Goal: Task Accomplishment & Management: Manage account settings

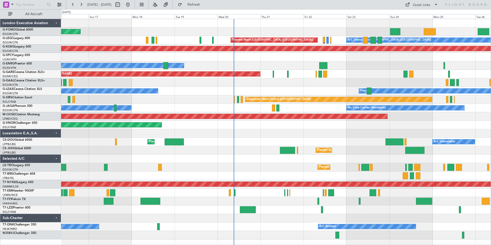
click at [0, 132] on html "[DATE] - [DATE] Refresh Quick Links All Aircraft Planned Maint Windsor Locks ([…" at bounding box center [245, 122] width 491 height 245
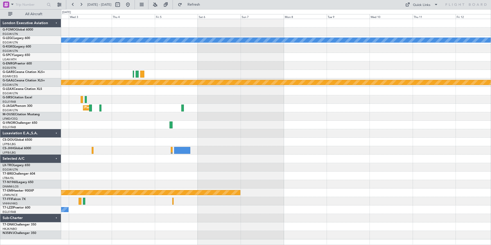
click at [11, 145] on div "A/C Unavailable [GEOGRAPHIC_DATA] ([GEOGRAPHIC_DATA]) Planned [GEOGRAPHIC_DATA]…" at bounding box center [245, 127] width 491 height 236
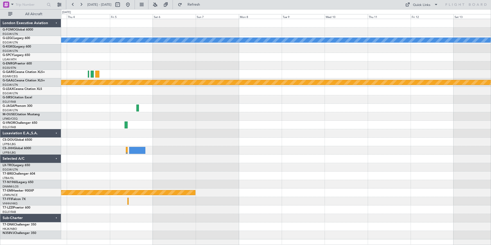
click at [76, 151] on div "A/C Unavailable [GEOGRAPHIC_DATA] ([GEOGRAPHIC_DATA]) Planned [GEOGRAPHIC_DATA]…" at bounding box center [276, 129] width 430 height 220
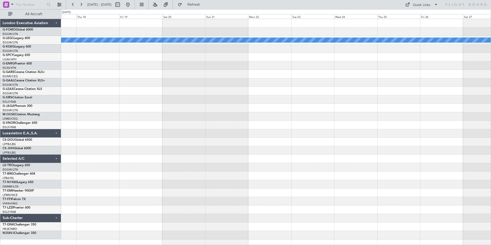
click at [17, 121] on div "A/C Unavailable [GEOGRAPHIC_DATA] ([GEOGRAPHIC_DATA]) Planned [GEOGRAPHIC_DATA]…" at bounding box center [245, 127] width 491 height 236
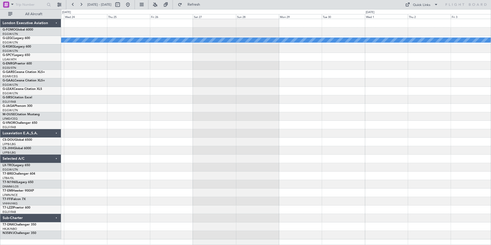
click at [0, 138] on html "[DATE] - [DATE] Refresh Quick Links All Aircraft A/C Unavailable [GEOGRAPHIC_DA…" at bounding box center [245, 122] width 491 height 245
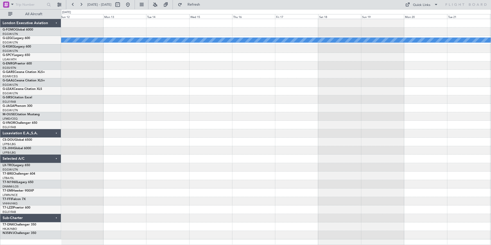
click at [0, 139] on html "[DATE] - [DATE] Refresh Quick Links All Aircraft A/C Unavailable [GEOGRAPHIC_DA…" at bounding box center [245, 122] width 491 height 245
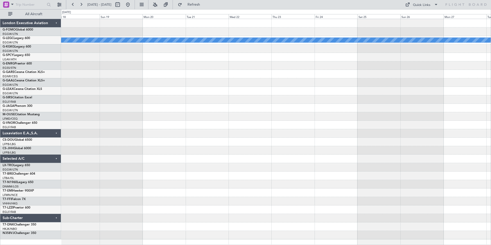
click at [11, 162] on div "A/C Unavailable [GEOGRAPHIC_DATA] ([GEOGRAPHIC_DATA]) London Executive Aviation…" at bounding box center [245, 127] width 491 height 236
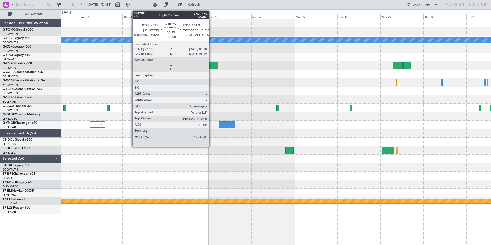
click at [211, 67] on div at bounding box center [211, 65] width 13 height 7
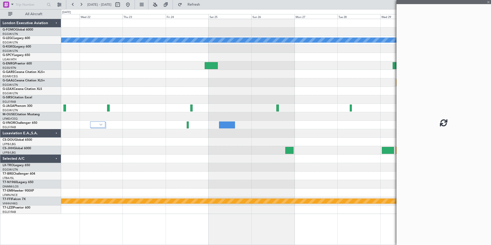
click at [117, 115] on div "A/C Unavailable [GEOGRAPHIC_DATA] ([GEOGRAPHIC_DATA]) Planned Maint Geneva ([GE…" at bounding box center [276, 116] width 430 height 195
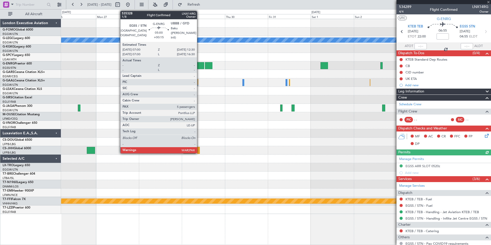
click at [199, 66] on div at bounding box center [199, 65] width 10 height 7
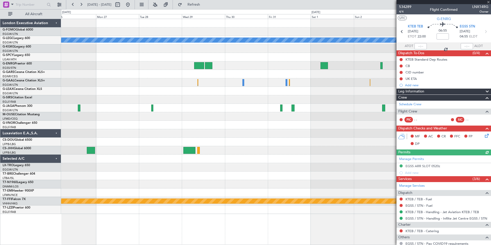
type input "+00:15"
type input "5"
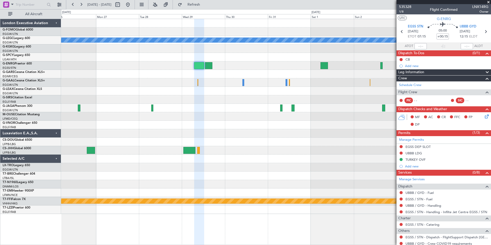
click at [345, 86] on div at bounding box center [276, 82] width 430 height 8
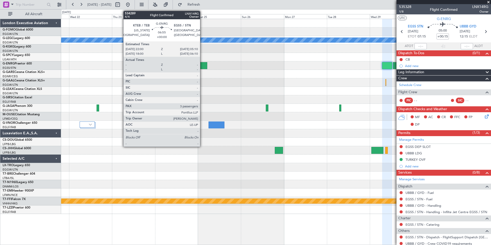
click at [200, 64] on div at bounding box center [200, 65] width 13 height 7
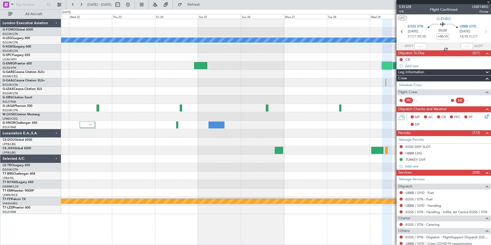
type input "3"
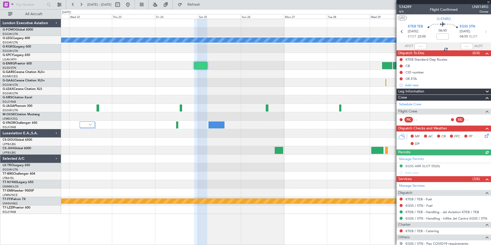
click at [379, 64] on div at bounding box center [276, 65] width 430 height 8
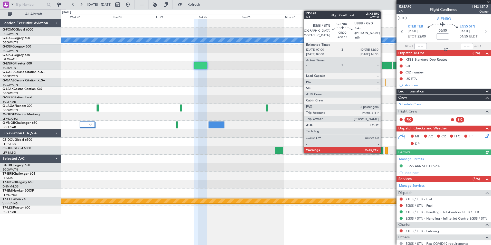
click at [383, 65] on div at bounding box center [387, 65] width 10 height 7
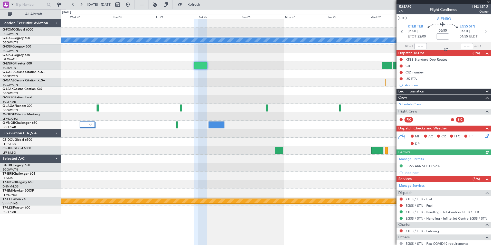
type input "+00:15"
type input "5"
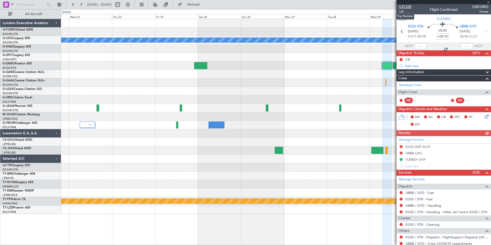
click at [407, 7] on span "535328" at bounding box center [405, 6] width 12 height 5
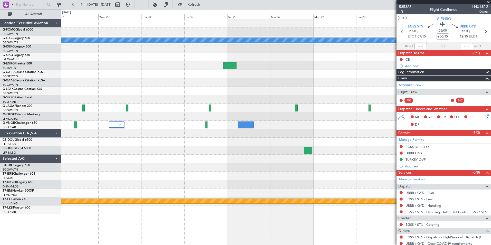
click at [418, 114] on fb-app "[DATE] - [DATE] Refresh Quick Links All Aircraft A/C Unavailable [GEOGRAPHIC_DA…" at bounding box center [245, 124] width 491 height 241
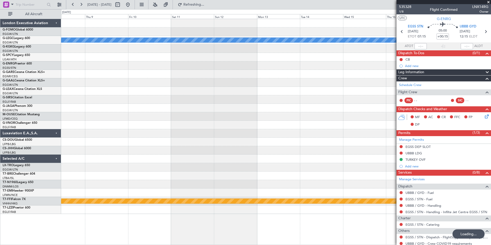
click at [330, 104] on div "A/C Unavailable [GEOGRAPHIC_DATA] ([GEOGRAPHIC_DATA]) Planned Maint Geneva ([GE…" at bounding box center [276, 116] width 430 height 195
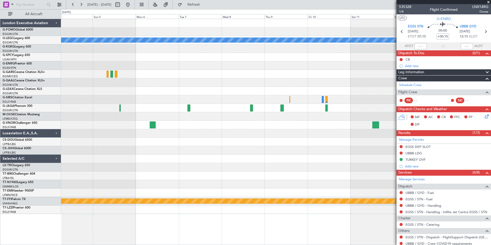
click at [386, 168] on div "A/C Unavailable [GEOGRAPHIC_DATA] ([GEOGRAPHIC_DATA]) Owner [GEOGRAPHIC_DATA] (…" at bounding box center [276, 116] width 430 height 195
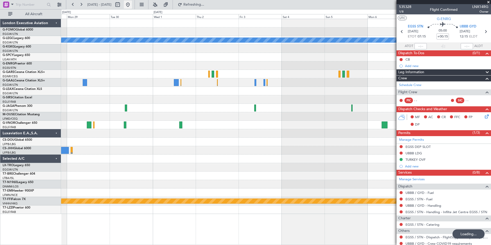
click at [132, 4] on button at bounding box center [128, 5] width 8 height 8
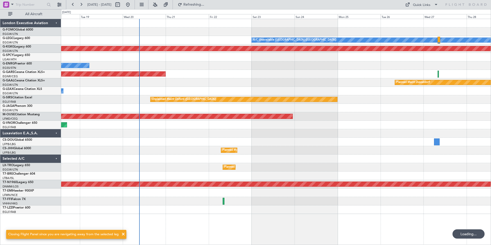
click at [193, 154] on div "Planned Maint Windsor Locks ([PERSON_NAME] Intl) A/C Unavailable [GEOGRAPHIC_DA…" at bounding box center [276, 116] width 430 height 195
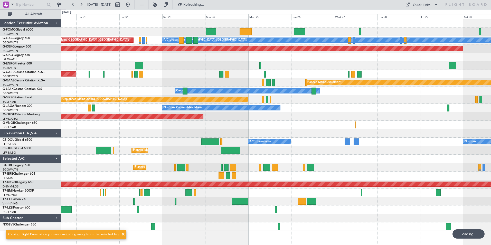
click at [167, 139] on div "A/C Unavailable [GEOGRAPHIC_DATA] ([GEOGRAPHIC_DATA]) Planned Maint [GEOGRAPHIC…" at bounding box center [276, 125] width 430 height 212
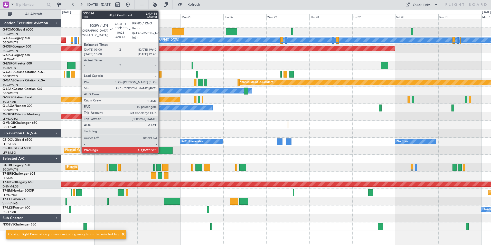
click at [161, 151] on div at bounding box center [162, 150] width 19 height 7
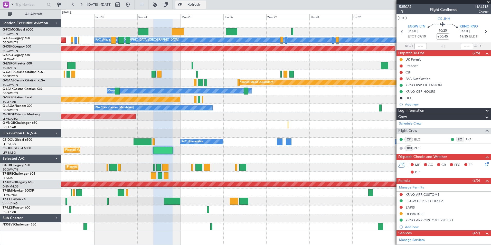
click at [205, 5] on span "Refresh" at bounding box center [194, 5] width 22 height 4
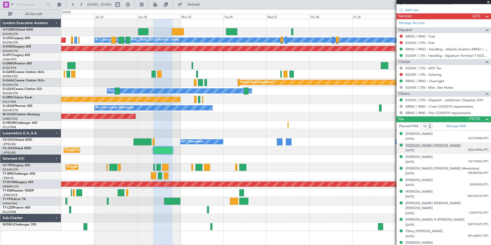
scroll to position [218, 0]
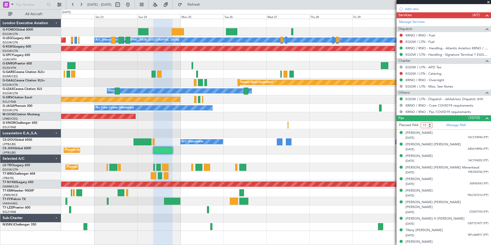
type input "11"
click at [430, 124] on input "11" at bounding box center [427, 125] width 12 height 6
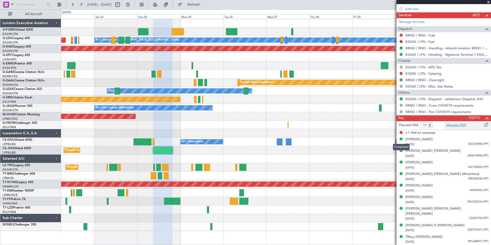
click at [452, 126] on link "Manage PAX" at bounding box center [456, 125] width 20 height 5
click at [70, 129] on div "A/C Unavailable [GEOGRAPHIC_DATA] ([GEOGRAPHIC_DATA]) Planned Maint [GEOGRAPHIC…" at bounding box center [276, 125] width 430 height 212
click at [211, 162] on div at bounding box center [276, 159] width 430 height 8
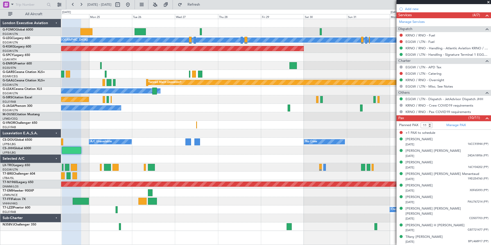
click at [94, 153] on div "A/C Unavailable [GEOGRAPHIC_DATA] ([GEOGRAPHIC_DATA]) Planned Maint [GEOGRAPHIC…" at bounding box center [276, 125] width 430 height 212
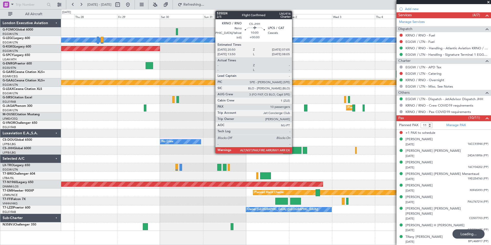
click at [294, 150] on div at bounding box center [292, 150] width 18 height 7
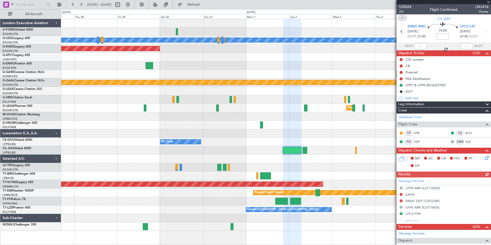
scroll to position [128, 0]
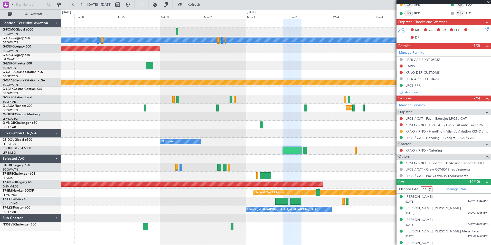
type input "11"
click at [431, 187] on input "11" at bounding box center [427, 189] width 12 height 6
click at [78, 154] on div "A/C Unavailable [GEOGRAPHIC_DATA] ([GEOGRAPHIC_DATA]) AOG Maint [GEOGRAPHIC_DAT…" at bounding box center [276, 125] width 430 height 212
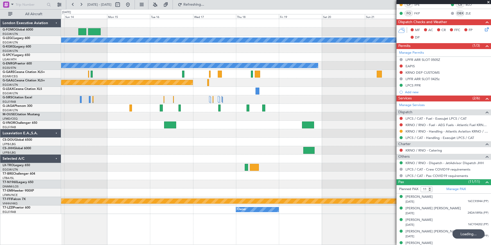
click at [154, 122] on div "A/C Unavailable [GEOGRAPHIC_DATA] ([GEOGRAPHIC_DATA]) Owner Planned [GEOGRAPHIC…" at bounding box center [276, 116] width 430 height 195
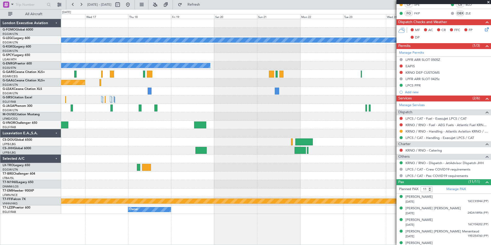
click at [433, 130] on fb-app "[DATE] - [DATE] Refresh Quick Links All Aircraft A/C Unavailable [GEOGRAPHIC_DA…" at bounding box center [245, 124] width 491 height 241
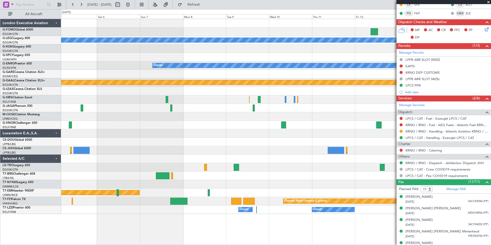
click at [399, 167] on fb-app "[DATE] - [DATE] Refresh Quick Links All Aircraft A/C Unavailable [GEOGRAPHIC_DA…" at bounding box center [245, 124] width 491 height 241
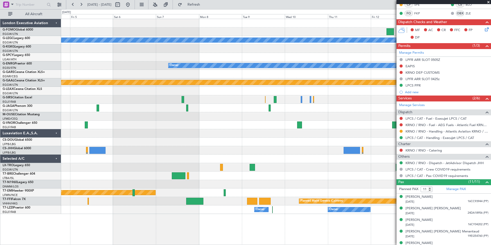
click at [422, 138] on fb-app "[DATE] - [DATE] Refresh Quick Links All Aircraft A/C Unavailable [GEOGRAPHIC_DA…" at bounding box center [245, 124] width 491 height 241
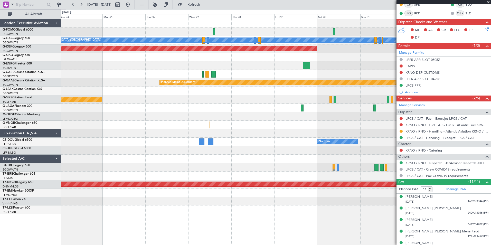
click at [386, 135] on div "A/C Unavailable [GEOGRAPHIC_DATA] ([GEOGRAPHIC_DATA]) AOG Maint [GEOGRAPHIC_DAT…" at bounding box center [276, 116] width 430 height 195
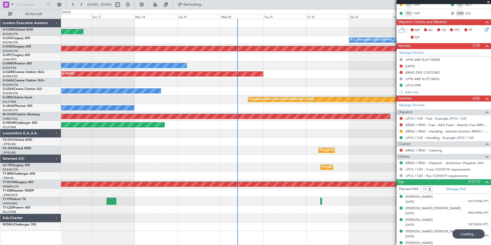
click at [301, 124] on div "Planned Maint Windsor Locks ([PERSON_NAME] Intl) A/C Unavailable [GEOGRAPHIC_DA…" at bounding box center [276, 125] width 430 height 212
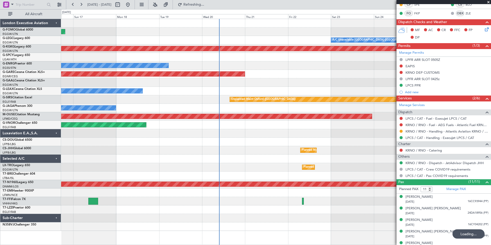
click at [107, 112] on div "Planned Maint Windsor Locks ([PERSON_NAME] Intl) A/C Unavailable [GEOGRAPHIC_DA…" at bounding box center [276, 125] width 430 height 212
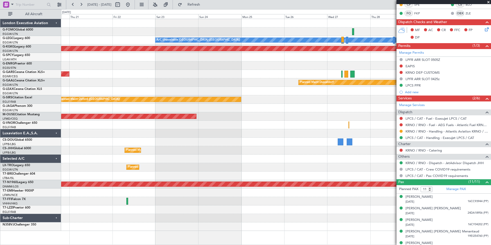
click at [27, 126] on div "A/C Unavailable [GEOGRAPHIC_DATA] ([GEOGRAPHIC_DATA]) AOG Maint [GEOGRAPHIC_DAT…" at bounding box center [245, 127] width 491 height 236
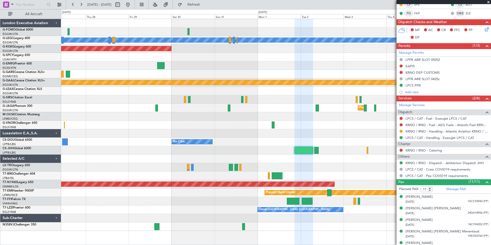
click at [147, 103] on div "A/C Unavailable [GEOGRAPHIC_DATA] ([GEOGRAPHIC_DATA]) AOG Maint [GEOGRAPHIC_DAT…" at bounding box center [276, 125] width 430 height 212
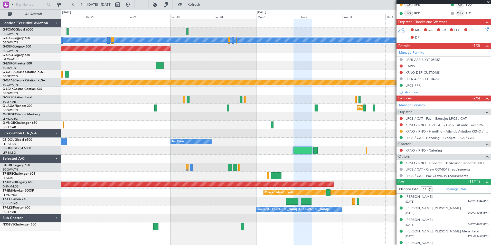
click at [98, 85] on div "A/C Unavailable [GEOGRAPHIC_DATA] ([GEOGRAPHIC_DATA]) AOG Maint [GEOGRAPHIC_DAT…" at bounding box center [276, 125] width 430 height 212
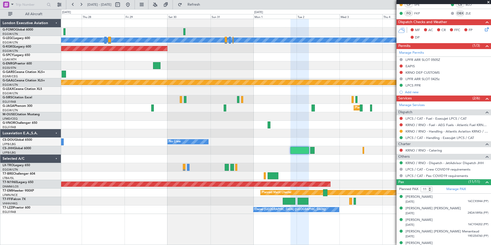
click at [353, 92] on div "A/C Unavailable [GEOGRAPHIC_DATA] ([GEOGRAPHIC_DATA]) AOG Maint [GEOGRAPHIC_DAT…" at bounding box center [276, 116] width 430 height 195
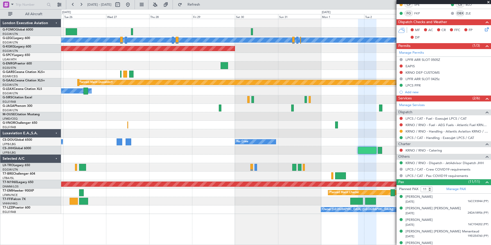
click at [389, 111] on div "A/C Unavailable [GEOGRAPHIC_DATA] ([GEOGRAPHIC_DATA]) AOG Maint [GEOGRAPHIC_DAT…" at bounding box center [276, 116] width 430 height 195
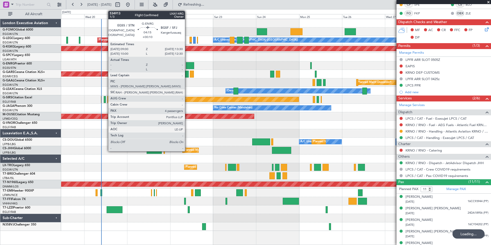
click at [187, 65] on div at bounding box center [190, 65] width 8 height 7
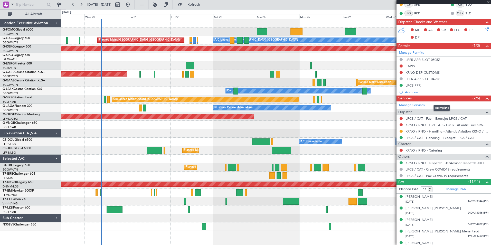
type input "+00:10"
type input "4"
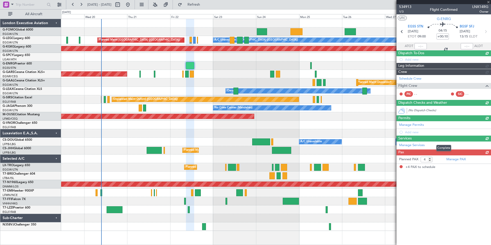
scroll to position [0, 0]
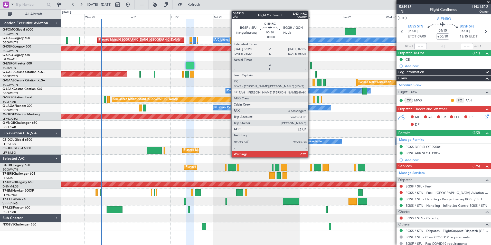
click at [310, 65] on div at bounding box center [311, 65] width 2 height 7
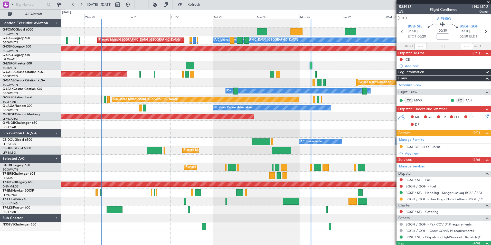
click at [179, 143] on div "A/C Unavailable [GEOGRAPHIC_DATA] ([GEOGRAPHIC_DATA]) Planned Maint [GEOGRAPHIC…" at bounding box center [276, 125] width 430 height 212
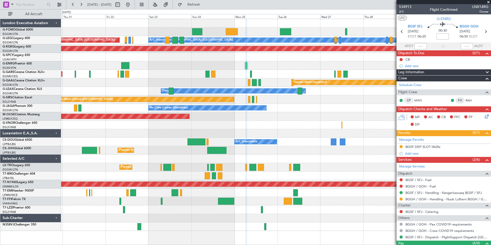
click at [188, 129] on div "A/C Unavailable [GEOGRAPHIC_DATA] ([GEOGRAPHIC_DATA]) Planned Maint [GEOGRAPHIC…" at bounding box center [276, 125] width 430 height 212
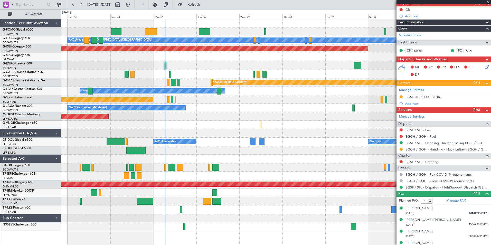
scroll to position [56, 0]
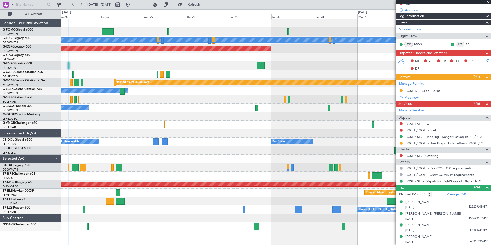
click at [213, 140] on div "A/C Unavailable [GEOGRAPHIC_DATA] ([GEOGRAPHIC_DATA]) AOG Maint [GEOGRAPHIC_DAT…" at bounding box center [276, 125] width 430 height 212
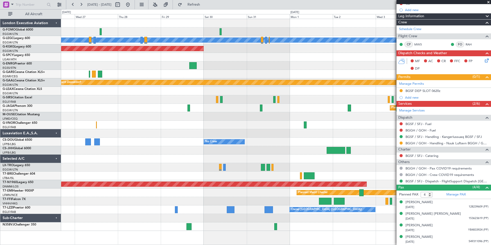
click at [166, 123] on div "A/C Unavailable [GEOGRAPHIC_DATA] ([GEOGRAPHIC_DATA]) AOG Maint [GEOGRAPHIC_DAT…" at bounding box center [276, 125] width 430 height 212
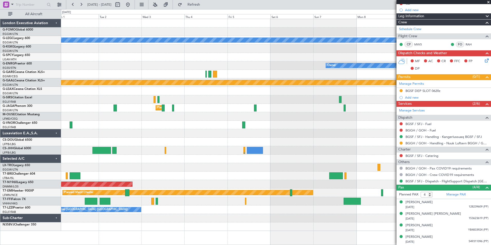
click at [87, 145] on div "A/C Unavailable [GEOGRAPHIC_DATA] ([GEOGRAPHIC_DATA]) AOG Maint [GEOGRAPHIC_DAT…" at bounding box center [276, 125] width 430 height 212
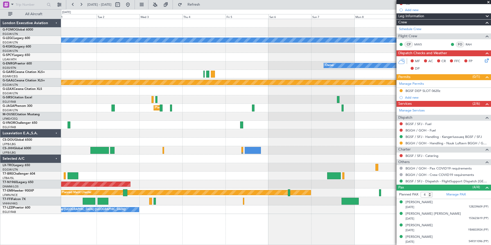
click at [73, 143] on div "A/C Unavailable [GEOGRAPHIC_DATA] ([GEOGRAPHIC_DATA]) AOG Maint [GEOGRAPHIC_DAT…" at bounding box center [276, 116] width 430 height 195
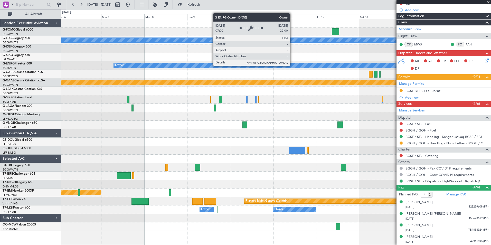
click at [292, 65] on div "Owner" at bounding box center [385, 65] width 542 height 5
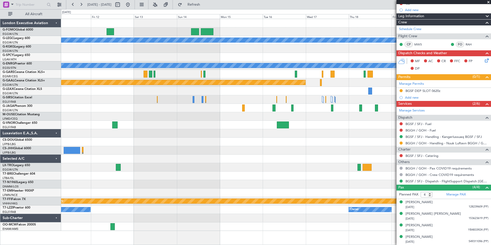
click at [81, 143] on div "A/C Unavailable [GEOGRAPHIC_DATA] ([GEOGRAPHIC_DATA]) Owner Planned [GEOGRAPHIC…" at bounding box center [276, 125] width 430 height 212
click at [204, 4] on span "Refreshing..." at bounding box center [194, 5] width 22 height 4
click at [25, 134] on div "A/C Unavailable [GEOGRAPHIC_DATA] ([GEOGRAPHIC_DATA]) Owner Planned [GEOGRAPHIC…" at bounding box center [245, 127] width 491 height 236
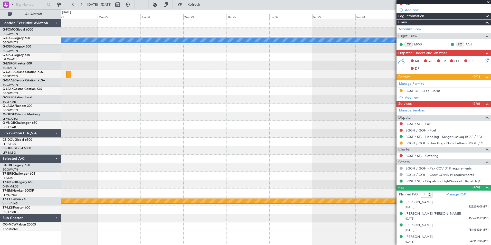
click at [136, 137] on div at bounding box center [276, 133] width 430 height 8
click at [113, 143] on div "A/C Unavailable [GEOGRAPHIC_DATA] ([GEOGRAPHIC_DATA]) Owner Planned Maint Genev…" at bounding box center [276, 125] width 430 height 212
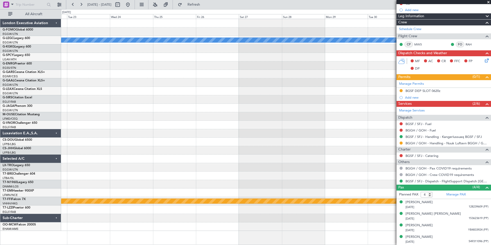
click at [0, 124] on html "[DATE] - [DATE] Refresh Quick Links All Aircraft A/C Unavailable [GEOGRAPHIC_DA…" at bounding box center [245, 122] width 491 height 245
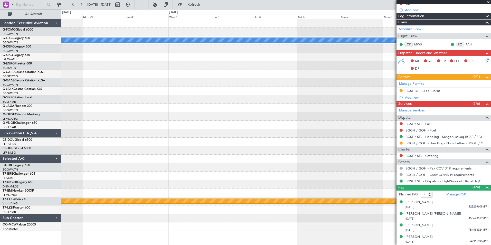
click at [0, 109] on html "[DATE] - [DATE] Refresh Quick Links All Aircraft A/C Unavailable [GEOGRAPHIC_DA…" at bounding box center [245, 122] width 491 height 245
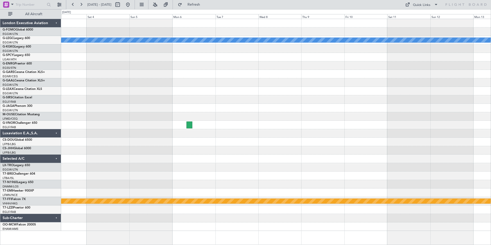
scroll to position [0, 0]
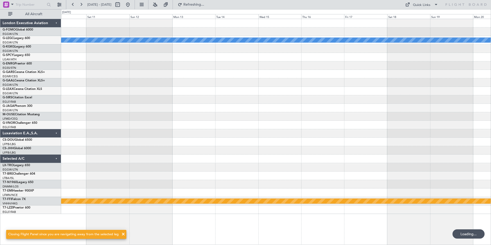
click at [0, 175] on html "[DATE] - [DATE] Refreshing... Quick Links All Aircraft A/C Unavailable [GEOGRAP…" at bounding box center [245, 122] width 491 height 245
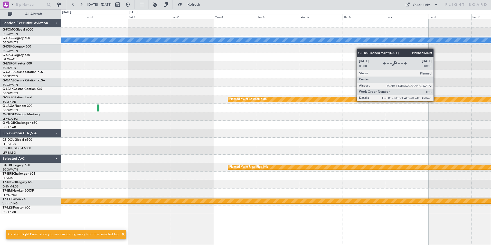
click at [0, 205] on html "[DATE] - [DATE] Refresh Quick Links All Aircraft A/C Unavailable [GEOGRAPHIC_DA…" at bounding box center [245, 122] width 491 height 245
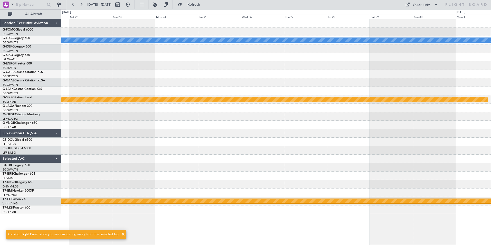
click at [0, 215] on html "[DATE] - [DATE] Refresh Quick Links All Aircraft A/C Unavailable [GEOGRAPHIC_DA…" at bounding box center [245, 122] width 491 height 245
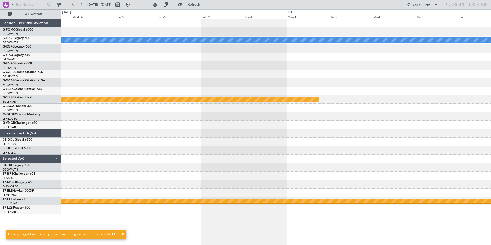
click at [0, 217] on html "[DATE] - [DATE] Refresh Quick Links All Aircraft A/C Unavailable [GEOGRAPHIC_DA…" at bounding box center [245, 122] width 491 height 245
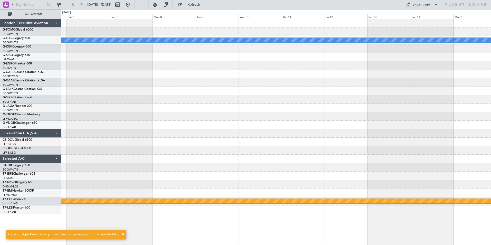
click at [0, 210] on html "[DATE] - [DATE] Refresh Quick Links All Aircraft A/C Unavailable [GEOGRAPHIC_DA…" at bounding box center [245, 122] width 491 height 245
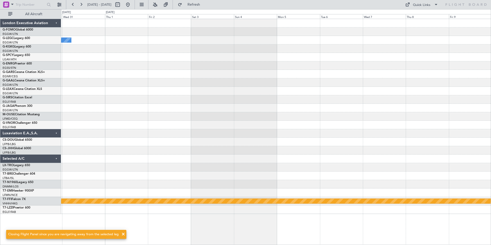
click at [0, 201] on html "[DATE] - [DATE] Refresh Quick Links All Aircraft A/C Unavailable [GEOGRAPHIC_DA…" at bounding box center [245, 122] width 491 height 245
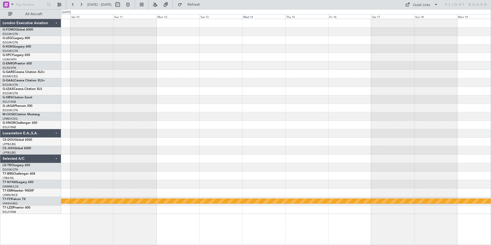
click at [0, 195] on html "[DATE] - [DATE] Refresh Quick Links All Aircraft Planned Maint Geneva ([GEOGRAP…" at bounding box center [245, 122] width 491 height 245
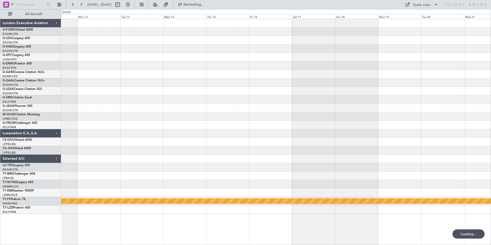
click at [0, 184] on html "[DATE] - [DATE] Refreshing... Quick Links All Aircraft Planned Maint Geneva ([G…" at bounding box center [245, 122] width 491 height 245
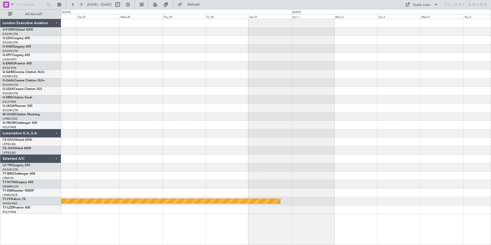
click at [0, 194] on html "[DATE] - [DATE] Refresh Quick Links All Aircraft Planned Maint Geneva ([GEOGRAP…" at bounding box center [245, 122] width 491 height 245
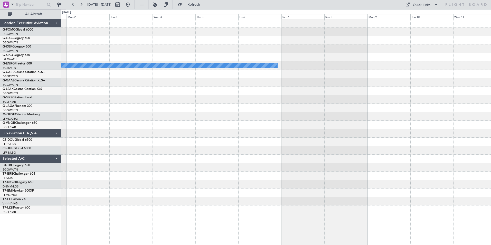
click at [425, 130] on div "Owner Planned Maint Geneva ([GEOGRAPHIC_DATA])" at bounding box center [276, 116] width 430 height 195
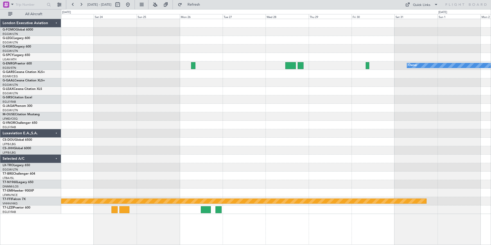
click at [213, 137] on div "Owner Planned Maint Geneva ([GEOGRAPHIC_DATA])" at bounding box center [276, 116] width 430 height 195
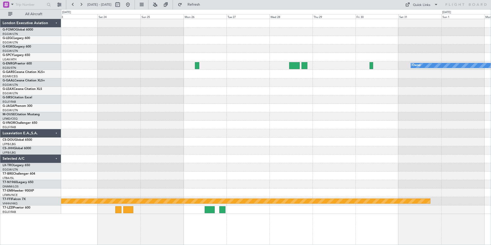
click at [408, 102] on div "Owner Planned Maint Geneva ([GEOGRAPHIC_DATA])" at bounding box center [276, 116] width 430 height 195
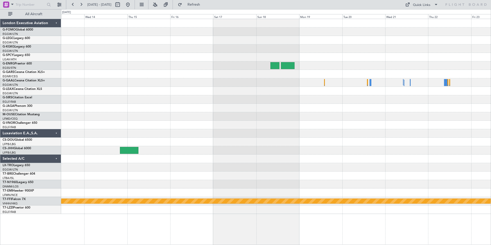
click at [347, 116] on div "Planned Maint Geneva (Cointrin)" at bounding box center [276, 116] width 430 height 195
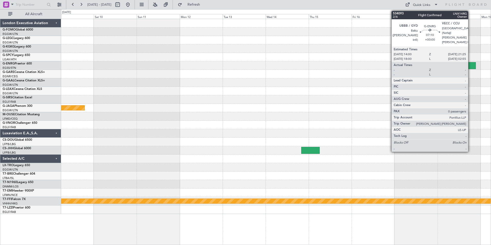
click at [470, 63] on div at bounding box center [468, 65] width 13 height 7
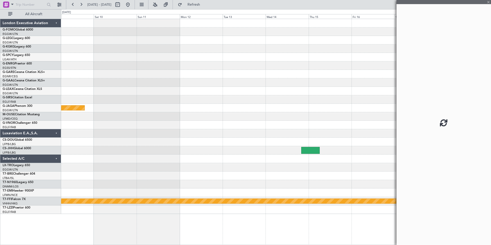
drag, startPoint x: 290, startPoint y: 160, endPoint x: 238, endPoint y: 164, distance: 52.3
click at [238, 164] on fb-app "[DATE] - [DATE] Refresh Quick Links All Aircraft [GEOGRAPHIC_DATA] ([GEOGRAPHIC…" at bounding box center [245, 124] width 491 height 241
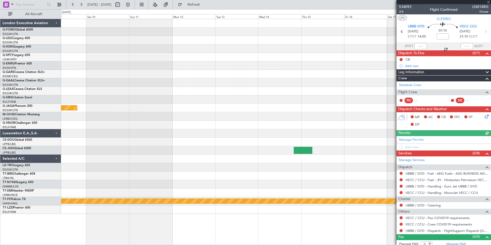
click at [190, 112] on div "Planned [GEOGRAPHIC_DATA] ([GEOGRAPHIC_DATA]) Planned Maint Geneva ([GEOGRAPHIC…" at bounding box center [276, 116] width 430 height 195
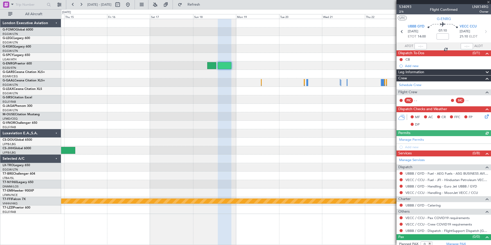
click at [148, 129] on div "Planned Maint Geneva (Cointrin)" at bounding box center [276, 116] width 430 height 195
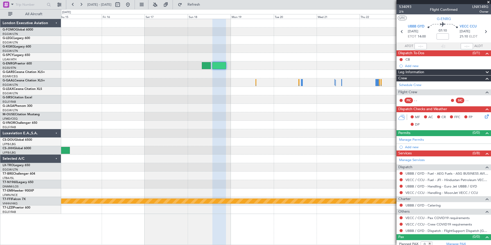
click at [191, 124] on div "Planned Maint Geneva (Cointrin)" at bounding box center [276, 116] width 430 height 195
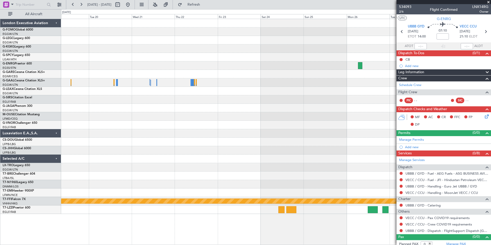
click at [163, 132] on div "Owner Planned Maint Geneva ([GEOGRAPHIC_DATA])" at bounding box center [276, 116] width 430 height 195
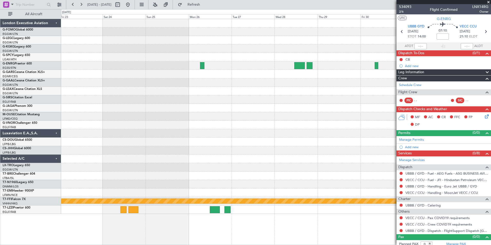
click at [183, 120] on div "Owner Planned Maint Geneva ([GEOGRAPHIC_DATA])" at bounding box center [276, 116] width 430 height 195
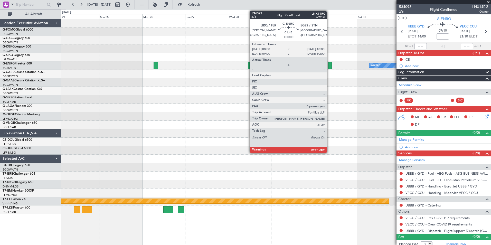
click at [329, 66] on div at bounding box center [330, 65] width 4 height 7
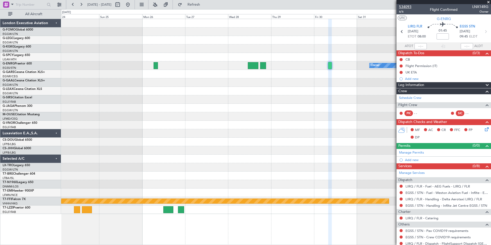
click at [403, 5] on span "534093" at bounding box center [405, 6] width 12 height 5
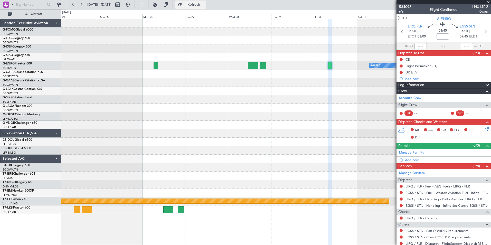
click at [205, 4] on span "Refresh" at bounding box center [194, 5] width 22 height 4
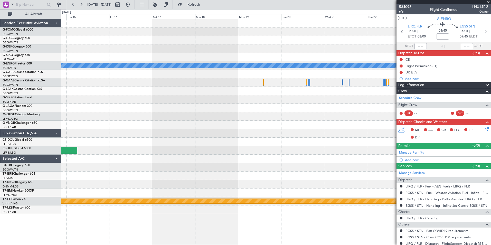
click at [375, 121] on div "Owner Planned Maint Geneva ([GEOGRAPHIC_DATA])" at bounding box center [276, 116] width 430 height 195
click at [320, 124] on div "Owner Planned Maint Geneva ([GEOGRAPHIC_DATA])" at bounding box center [276, 116] width 430 height 195
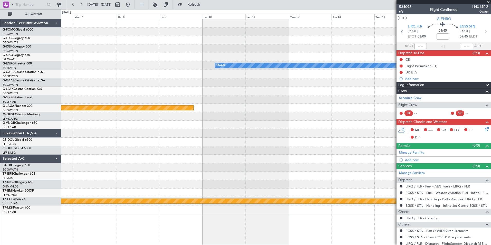
click at [301, 115] on div "Owner [GEOGRAPHIC_DATA] ([GEOGRAPHIC_DATA]) Planned Maint Geneva ([GEOGRAPHIC_D…" at bounding box center [276, 116] width 430 height 195
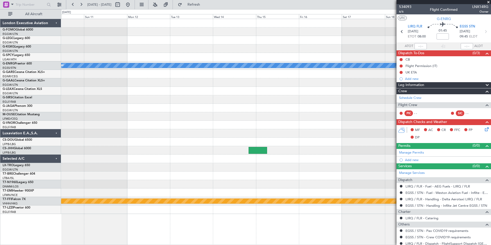
click at [0, 109] on html "[DATE] - [DATE] Refresh Quick Links All Aircraft Owner [GEOGRAPHIC_DATA] ([GEOG…" at bounding box center [245, 122] width 491 height 245
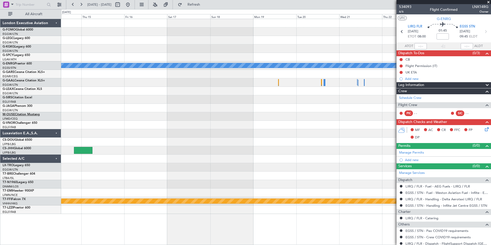
click at [18, 116] on div "Owner Planned Maint Geneva ([GEOGRAPHIC_DATA]) London Executive Aviation G-FOMO…" at bounding box center [245, 127] width 491 height 236
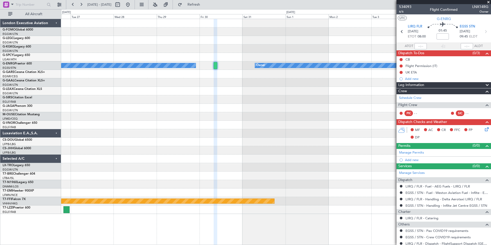
click at [108, 111] on div "Owner Owner Planned Maint Geneva ([GEOGRAPHIC_DATA])" at bounding box center [276, 116] width 430 height 195
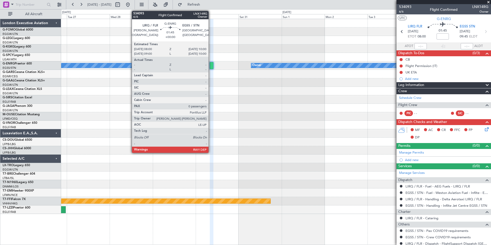
click at [211, 64] on div at bounding box center [212, 65] width 4 height 7
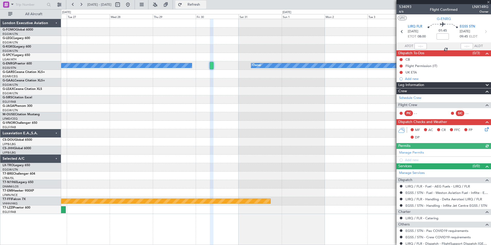
click at [205, 4] on span "Refresh" at bounding box center [194, 5] width 22 height 4
click at [198, 4] on button "Refresh" at bounding box center [190, 5] width 31 height 8
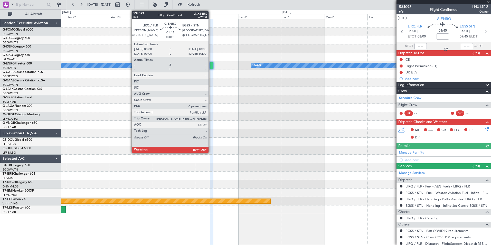
click at [211, 66] on div at bounding box center [212, 65] width 4 height 7
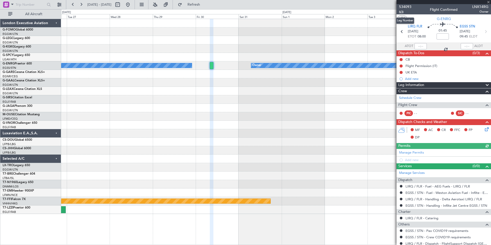
click at [403, 13] on span "6/6" at bounding box center [405, 12] width 12 height 4
click at [205, 4] on span "Refresh" at bounding box center [194, 5] width 22 height 4
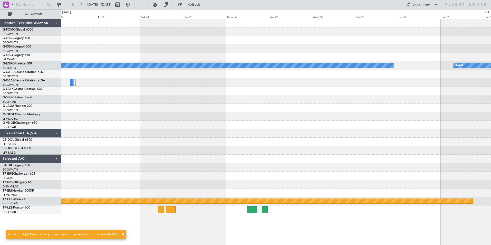
click at [387, 129] on div "Owner Owner Planned Maint Geneva ([GEOGRAPHIC_DATA])" at bounding box center [276, 116] width 430 height 195
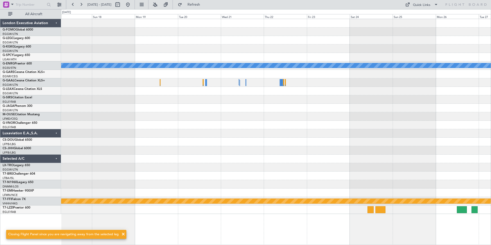
click at [491, 125] on html "[DATE] - [DATE] Refresh Quick Links All Aircraft Owner Planned Maint Geneva ([G…" at bounding box center [245, 122] width 491 height 245
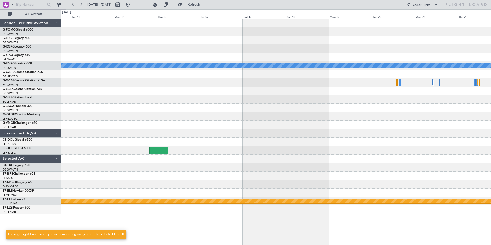
click at [491, 140] on html "[DATE] - [DATE] Refresh Quick Links All Aircraft Owner Planned Maint Geneva ([G…" at bounding box center [245, 122] width 491 height 245
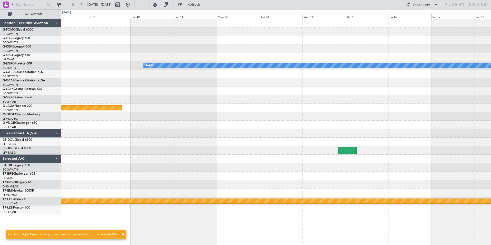
click at [491, 140] on html "[DATE] - [DATE] Refresh Quick Links All Aircraft Owner [GEOGRAPHIC_DATA] ([GEOG…" at bounding box center [245, 122] width 491 height 245
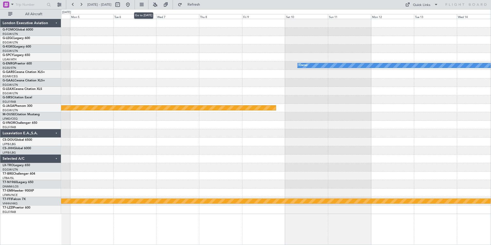
drag, startPoint x: 142, startPoint y: 7, endPoint x: 153, endPoint y: 15, distance: 13.2
click at [132, 7] on button at bounding box center [128, 5] width 8 height 8
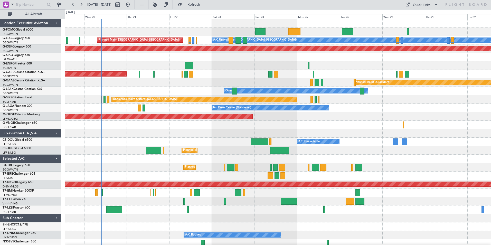
click at [232, 120] on div "A/C Unavailable [GEOGRAPHIC_DATA] ([GEOGRAPHIC_DATA]) Planned Maint [GEOGRAPHIC…" at bounding box center [278, 133] width 426 height 229
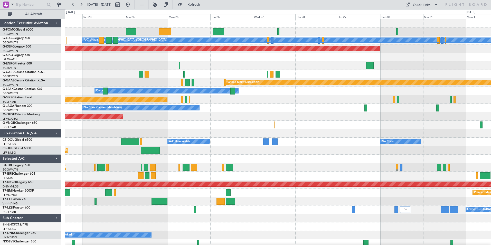
click at [196, 137] on div "A/C Unavailable [GEOGRAPHIC_DATA] ([GEOGRAPHIC_DATA]) Planned Maint [GEOGRAPHIC…" at bounding box center [278, 133] width 426 height 229
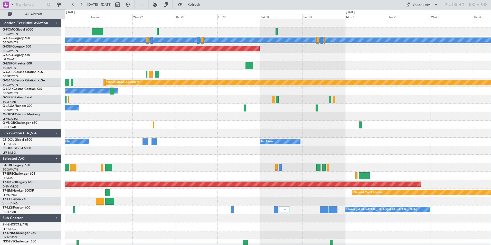
click at [140, 137] on div "A/C Unavailable [GEOGRAPHIC_DATA] ([GEOGRAPHIC_DATA]) AOG Maint [GEOGRAPHIC_DAT…" at bounding box center [278, 133] width 426 height 229
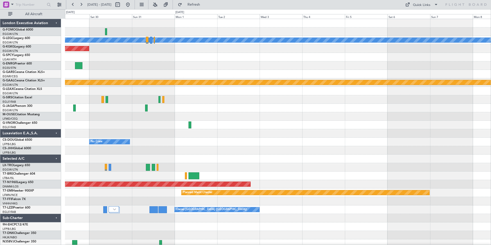
click at [150, 135] on div "A/C Unavailable [GEOGRAPHIC_DATA] ([GEOGRAPHIC_DATA]) AOG Maint [GEOGRAPHIC_DAT…" at bounding box center [278, 133] width 426 height 229
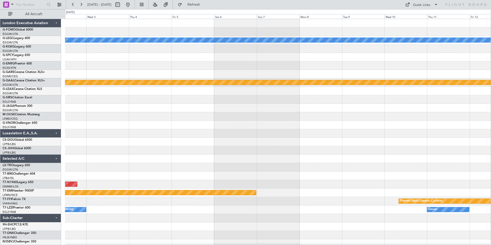
click at [177, 139] on div "A/C Unavailable [GEOGRAPHIC_DATA] ([GEOGRAPHIC_DATA]) Planned [GEOGRAPHIC_DATA]…" at bounding box center [278, 133] width 426 height 229
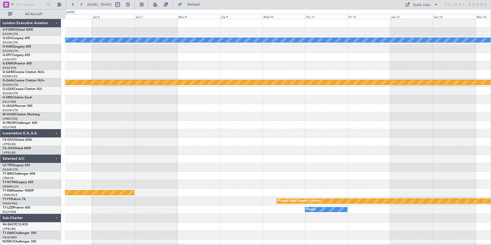
click at [203, 138] on div "A/C Unavailable [GEOGRAPHIC_DATA] ([GEOGRAPHIC_DATA]) Planned [GEOGRAPHIC_DATA]…" at bounding box center [278, 133] width 426 height 229
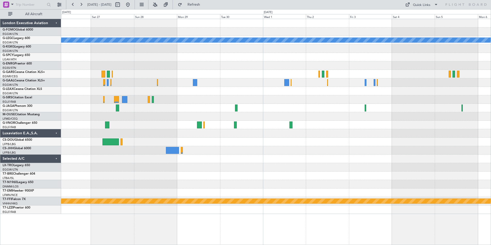
click at [215, 111] on div "A/C Unavailable [GEOGRAPHIC_DATA] ([GEOGRAPHIC_DATA]) Planned Maint Geneva ([GE…" at bounding box center [276, 116] width 430 height 195
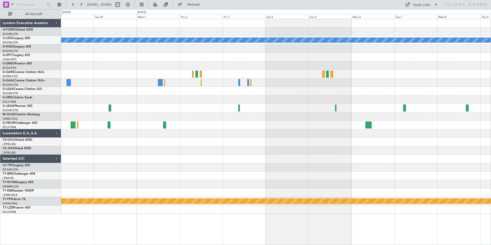
click at [145, 105] on div "A/C Unavailable [GEOGRAPHIC_DATA] ([GEOGRAPHIC_DATA]) Planned Maint Geneva ([GE…" at bounding box center [276, 116] width 430 height 195
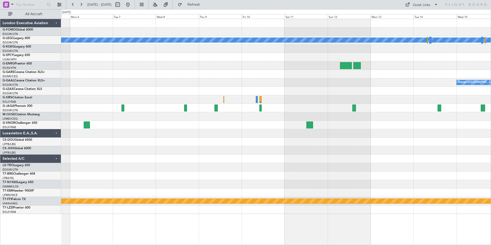
click at [81, 126] on div "A/C Unavailable [GEOGRAPHIC_DATA] ([GEOGRAPHIC_DATA]) Owner [GEOGRAPHIC_DATA] (…" at bounding box center [276, 116] width 430 height 195
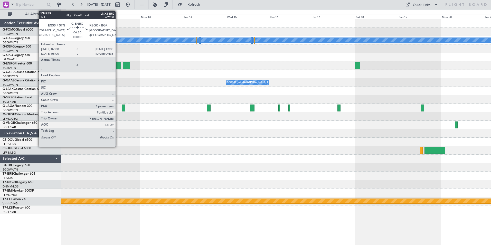
click at [118, 65] on div at bounding box center [115, 65] width 12 height 7
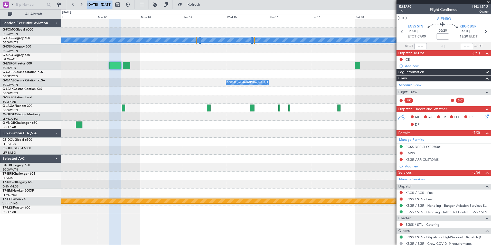
scroll to position [57, 0]
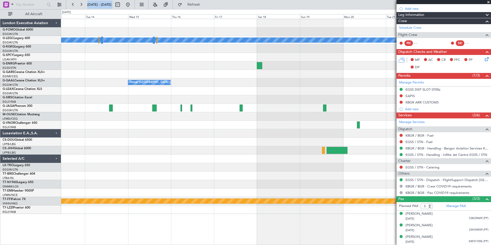
click at [179, 83] on div "A/C Unavailable [GEOGRAPHIC_DATA] ([GEOGRAPHIC_DATA]) Owner [GEOGRAPHIC_DATA] (…" at bounding box center [276, 116] width 430 height 195
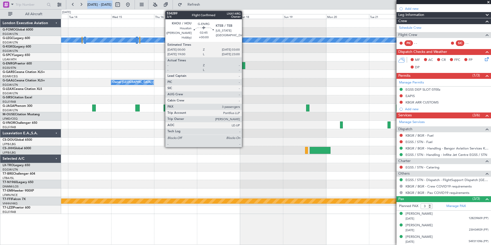
click at [244, 68] on div at bounding box center [242, 65] width 5 height 7
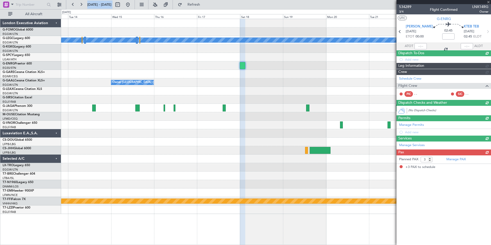
scroll to position [0, 0]
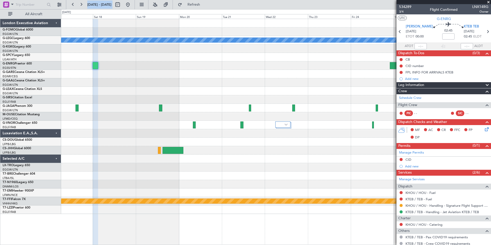
click at [167, 110] on div "A/C Unavailable [GEOGRAPHIC_DATA] ([GEOGRAPHIC_DATA]) Owner [GEOGRAPHIC_DATA] (…" at bounding box center [276, 116] width 430 height 195
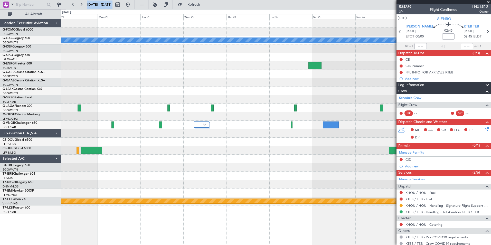
click at [206, 87] on div "A/C Unavailable [GEOGRAPHIC_DATA] ([GEOGRAPHIC_DATA]) Planned Maint Geneva ([GE…" at bounding box center [276, 116] width 430 height 195
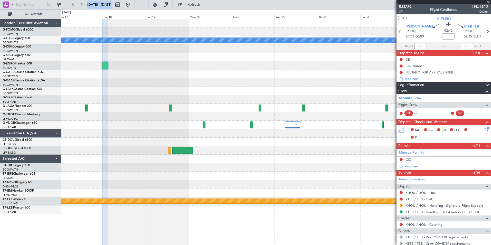
click at [326, 97] on div "A/C Unavailable [GEOGRAPHIC_DATA] ([GEOGRAPHIC_DATA]) Owner [GEOGRAPHIC_DATA] (…" at bounding box center [276, 116] width 430 height 195
click at [402, 8] on span "534289" at bounding box center [405, 6] width 12 height 5
click at [201, 4] on span "Refresh" at bounding box center [194, 5] width 22 height 4
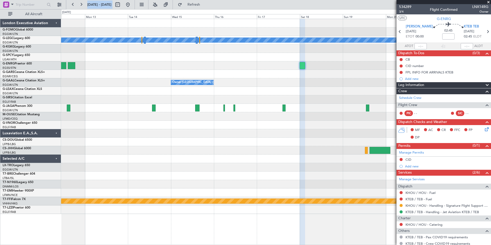
click at [277, 87] on div "Owner [GEOGRAPHIC_DATA] ([GEOGRAPHIC_DATA])" at bounding box center [276, 82] width 430 height 8
click at [190, 71] on div at bounding box center [276, 74] width 430 height 8
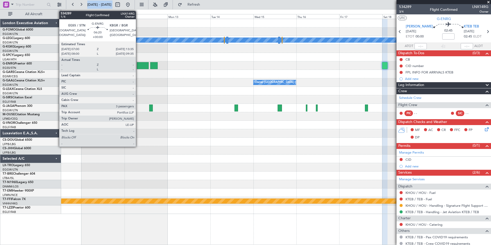
click at [138, 66] on div at bounding box center [143, 65] width 12 height 7
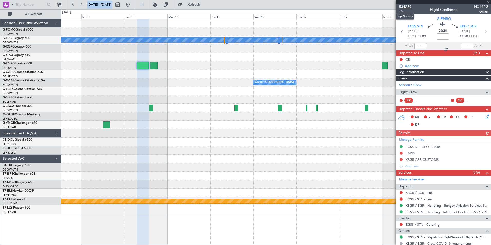
click at [407, 7] on span "534289" at bounding box center [405, 6] width 12 height 5
click at [408, 239] on link "EGSS / STN - Dispatch - FlightSupport Dispatch [GEOGRAPHIC_DATA]" at bounding box center [446, 237] width 83 height 4
click at [87, 101] on div "A/C Unavailable [GEOGRAPHIC_DATA] ([GEOGRAPHIC_DATA]) Owner [GEOGRAPHIC_DATA] (…" at bounding box center [276, 116] width 430 height 195
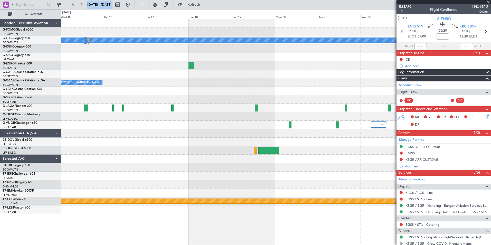
click at [63, 100] on div "A/C Unavailable [GEOGRAPHIC_DATA] ([GEOGRAPHIC_DATA]) Owner [GEOGRAPHIC_DATA] (…" at bounding box center [276, 116] width 430 height 195
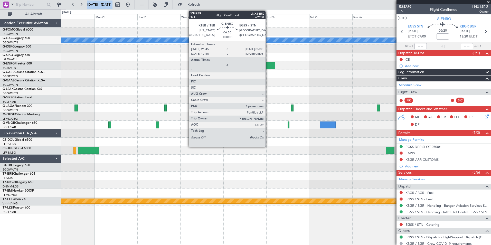
click at [268, 65] on div at bounding box center [268, 65] width 13 height 7
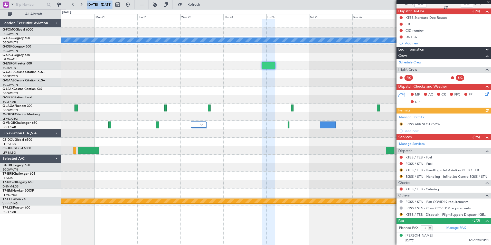
scroll to position [64, 0]
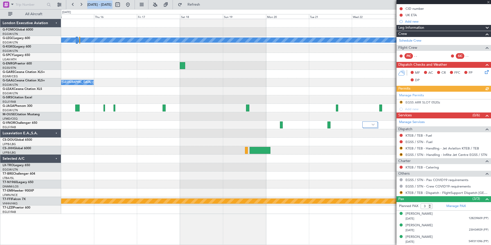
click at [369, 77] on div "A/C Unavailable [GEOGRAPHIC_DATA] ([GEOGRAPHIC_DATA]) Owner [GEOGRAPHIC_DATA] (…" at bounding box center [276, 116] width 430 height 195
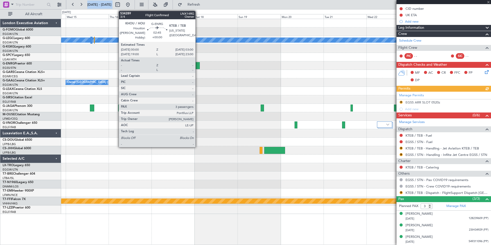
click at [198, 65] on div at bounding box center [196, 65] width 5 height 7
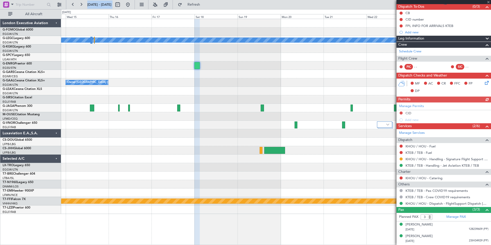
scroll to position [57, 0]
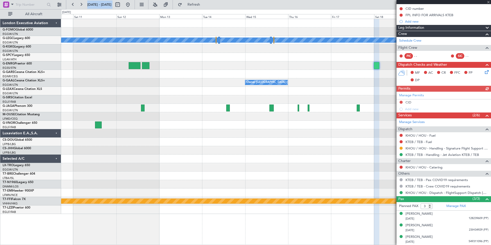
click at [320, 115] on div "A/C Unavailable [GEOGRAPHIC_DATA] ([GEOGRAPHIC_DATA]) Owner [GEOGRAPHIC_DATA] (…" at bounding box center [276, 116] width 430 height 195
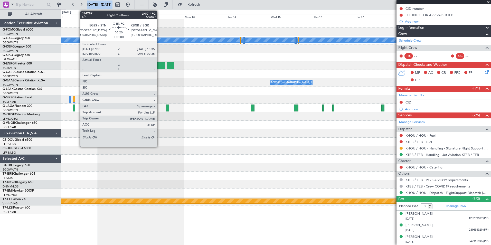
click at [159, 65] on div at bounding box center [159, 65] width 12 height 7
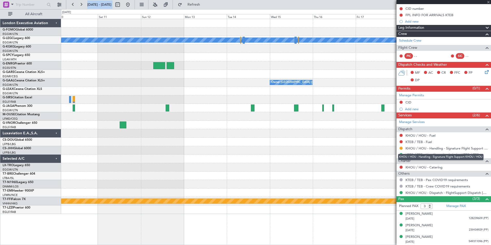
scroll to position [0, 0]
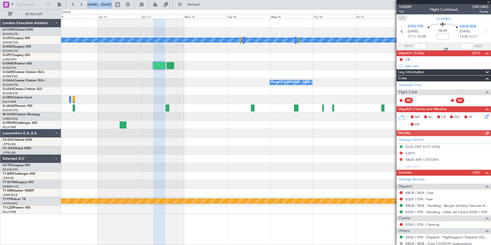
click at [75, 122] on div "A/C Unavailable [GEOGRAPHIC_DATA] ([GEOGRAPHIC_DATA]) Owner [GEOGRAPHIC_DATA] (…" at bounding box center [276, 116] width 430 height 195
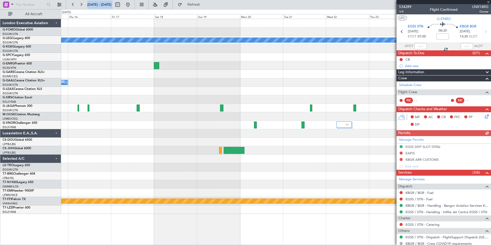
click at [27, 93] on div "A/C Unavailable [GEOGRAPHIC_DATA] ([GEOGRAPHIC_DATA]) Owner [GEOGRAPHIC_DATA] (…" at bounding box center [245, 127] width 491 height 236
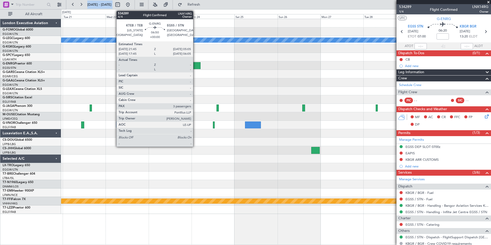
click at [195, 68] on div at bounding box center [193, 65] width 13 height 7
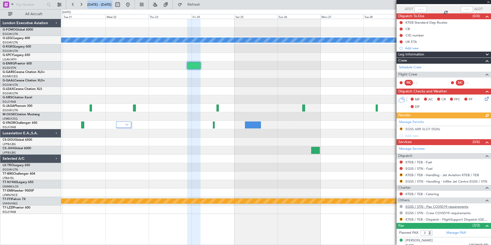
scroll to position [64, 0]
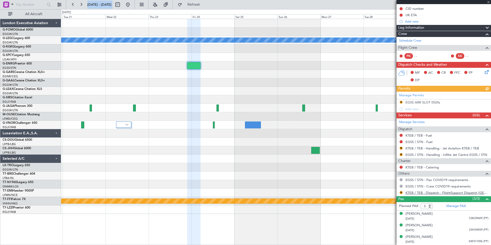
click at [423, 193] on link "KTEB / TEB - Dispatch - FlightSupport Dispatch [GEOGRAPHIC_DATA]" at bounding box center [446, 193] width 83 height 4
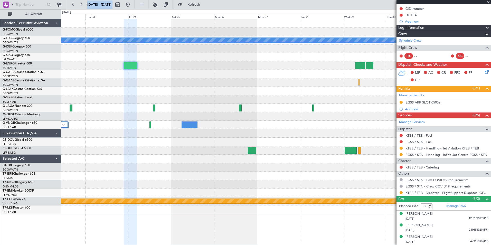
click at [286, 98] on div "A/C Unavailable [GEOGRAPHIC_DATA] ([GEOGRAPHIC_DATA]) Planned Maint [GEOGRAPHIC…" at bounding box center [276, 116] width 430 height 195
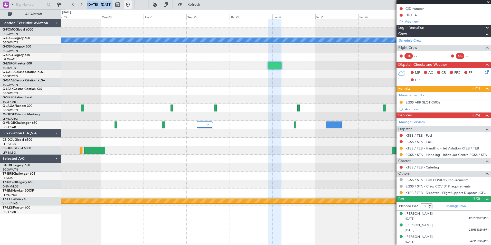
drag, startPoint x: 146, startPoint y: 5, endPoint x: 149, endPoint y: 7, distance: 3.7
click at [132, 5] on button at bounding box center [128, 5] width 8 height 8
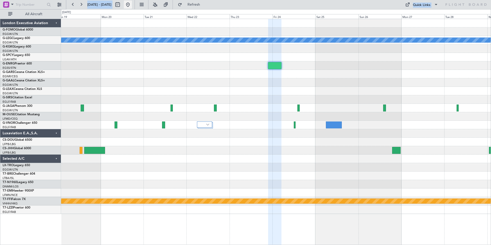
scroll to position [0, 0]
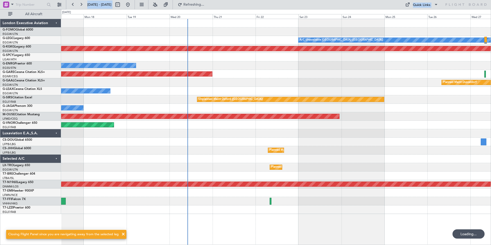
click at [211, 107] on div "Planned Maint Windsor Locks ([PERSON_NAME] Intl) A/C Unavailable [GEOGRAPHIC_DA…" at bounding box center [276, 116] width 430 height 195
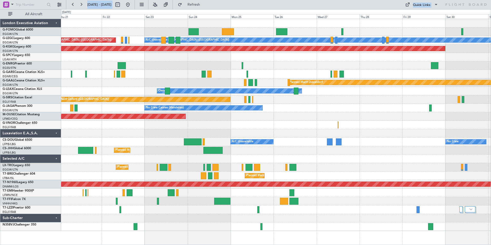
click at [373, 71] on div "Planned Maint [GEOGRAPHIC_DATA] ([GEOGRAPHIC_DATA]) A/C Unavailable [GEOGRAPHIC…" at bounding box center [276, 125] width 430 height 212
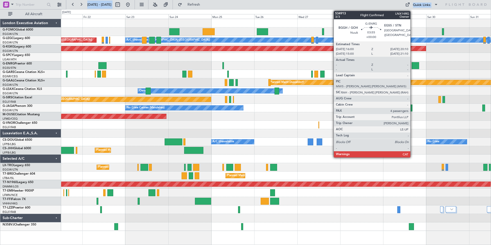
click at [413, 65] on div at bounding box center [416, 65] width 8 height 7
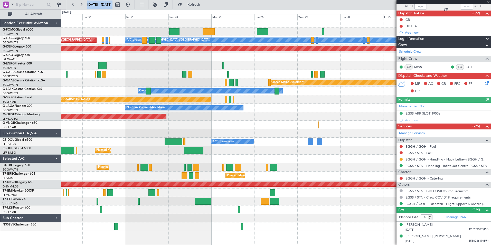
scroll to position [62, 0]
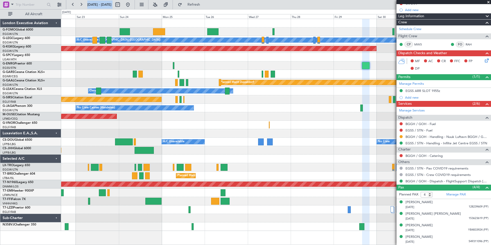
click at [195, 142] on div "A/C Unavailable [GEOGRAPHIC_DATA] ([GEOGRAPHIC_DATA]) Planned Maint [GEOGRAPHIC…" at bounding box center [276, 125] width 430 height 212
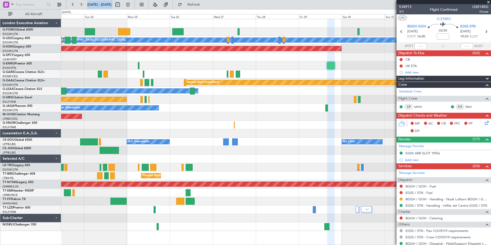
scroll to position [62, 0]
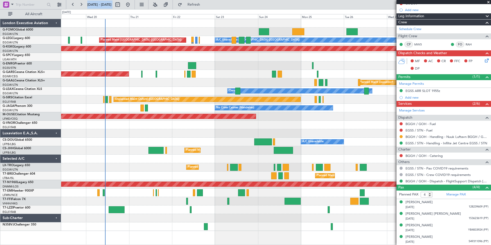
click at [367, 111] on div "A/C Unavailable London (Luton) Planned Maint London (Luton) AOG Maint Istanbul …" at bounding box center [276, 125] width 430 height 212
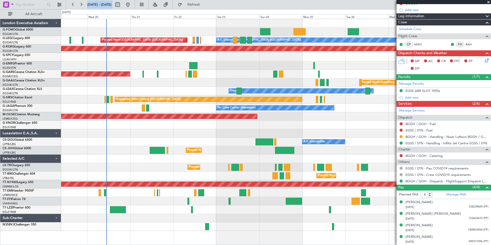
click at [22, 107] on div "A/C Unavailable London (Luton) Planned Maint London (Luton) AOG Maint Istanbul …" at bounding box center [245, 127] width 491 height 236
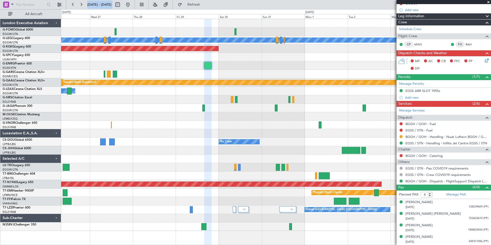
click at [0, 120] on html "19 Aug 2025 - 29 Aug 2025 Refresh Quick Links All Aircraft A/C Unavailable Lond…" at bounding box center [245, 122] width 491 height 245
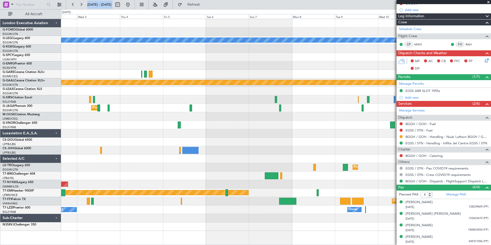
click at [0, 131] on html "19 Aug 2025 - 29 Aug 2025 Refresh Quick Links All Aircraft A/C Unavailable Lond…" at bounding box center [245, 122] width 491 height 245
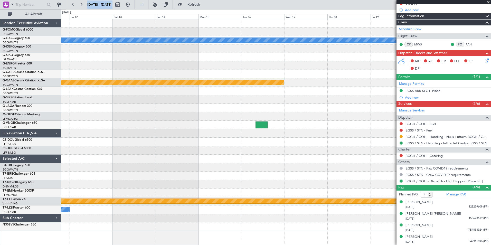
click at [8, 143] on div "A/C Unavailable London (Luton) Planned Maint Dusseldorf Planned Maint Dusseldor…" at bounding box center [245, 127] width 491 height 236
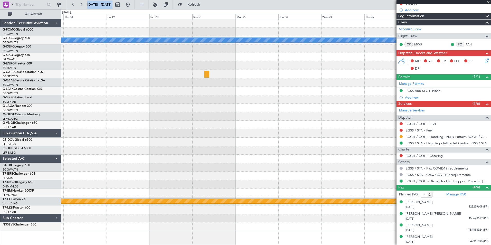
click at [0, 150] on html "19 Aug 2025 - 29 Aug 2025 Refresh Quick Links All Aircraft A/C Unavailable Lond…" at bounding box center [245, 122] width 491 height 245
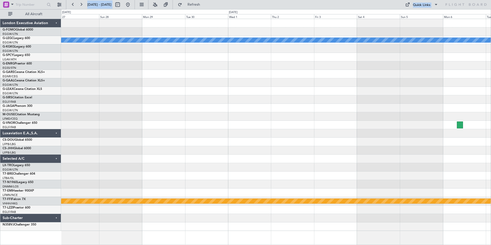
scroll to position [0, 0]
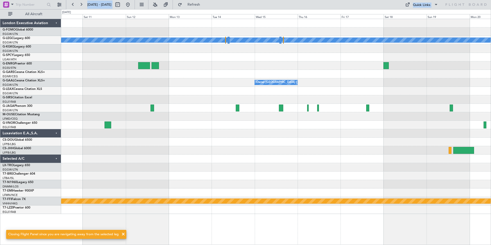
click at [99, 152] on div "A/C Unavailable [GEOGRAPHIC_DATA] ([GEOGRAPHIC_DATA]) Owner [GEOGRAPHIC_DATA] (…" at bounding box center [276, 116] width 430 height 195
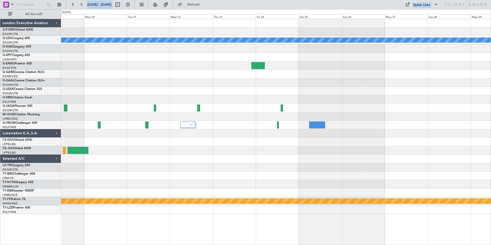
click at [183, 158] on div "A/C Unavailable [GEOGRAPHIC_DATA] ([GEOGRAPHIC_DATA]) Planned Maint Geneva ([GE…" at bounding box center [276, 116] width 430 height 195
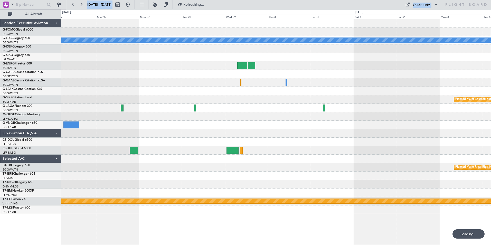
click at [269, 99] on div "A/C Unavailable London (Luton) Planned Maint Bournemouth Planned Maint Bournemo…" at bounding box center [276, 116] width 430 height 195
click at [269, 99] on div "Planned Maint Bournemouth Planned Maint Bournemouth" at bounding box center [276, 99] width 430 height 8
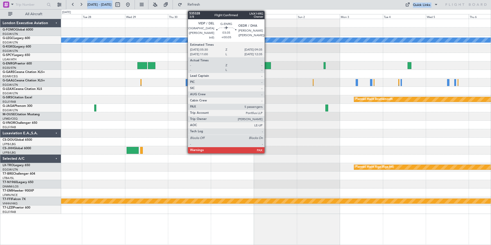
click at [267, 65] on div at bounding box center [266, 65] width 7 height 7
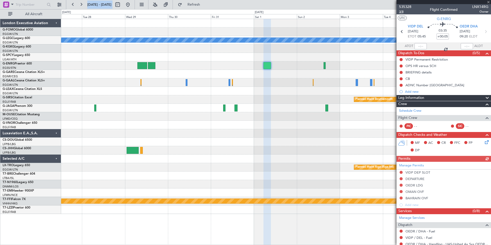
click at [402, 12] on span "3/8" at bounding box center [405, 12] width 12 height 4
drag, startPoint x: 203, startPoint y: 3, endPoint x: 247, endPoint y: 80, distance: 89.1
click at [205, 3] on button "Refresh" at bounding box center [190, 5] width 31 height 8
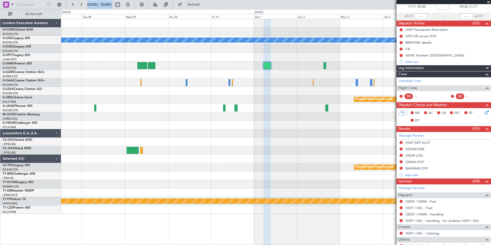
scroll to position [68, 0]
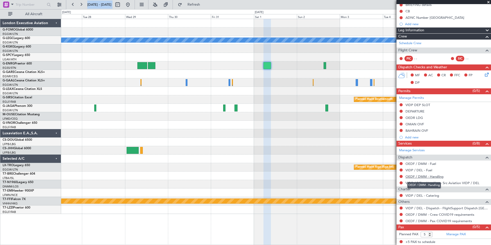
click at [427, 177] on link "OEDF / DMM - Handling" at bounding box center [424, 176] width 38 height 4
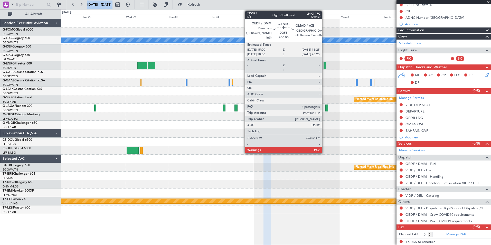
click at [324, 65] on div at bounding box center [325, 65] width 3 height 7
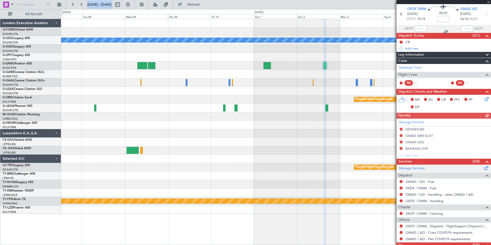
scroll to position [35, 0]
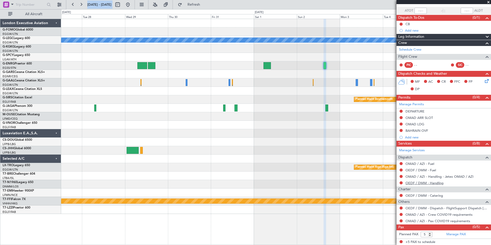
click at [410, 184] on link "OEDF / DMM - Handling" at bounding box center [424, 183] width 38 height 4
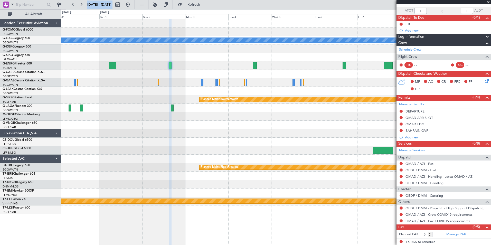
click at [384, 112] on div "A/C Unavailable London (Luton) Planned Maint Bournemouth Planned Maint Bournemo…" at bounding box center [276, 116] width 430 height 195
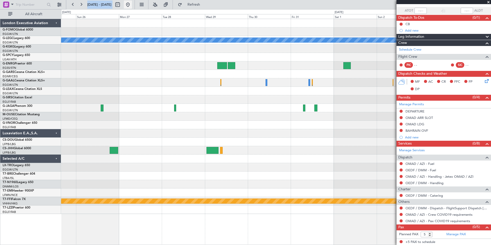
click at [132, 5] on button at bounding box center [128, 5] width 8 height 8
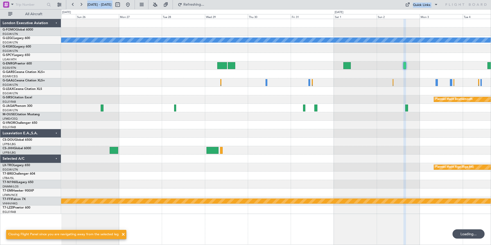
scroll to position [0, 0]
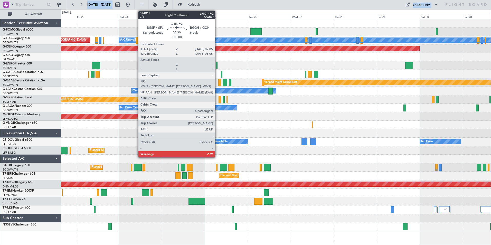
click at [217, 65] on div at bounding box center [217, 65] width 2 height 7
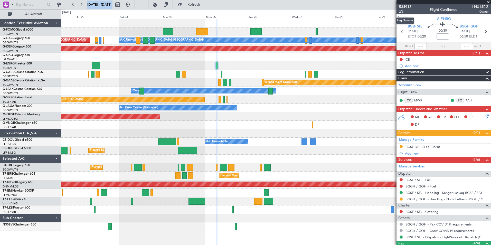
click at [402, 12] on span "2/3" at bounding box center [405, 12] width 12 height 4
click at [205, 3] on span "Refresh" at bounding box center [194, 5] width 22 height 4
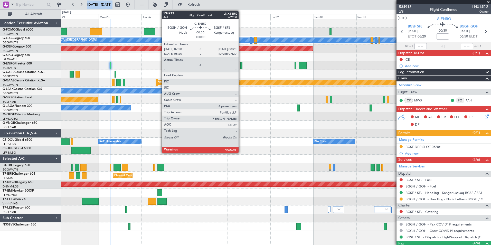
click at [241, 64] on div at bounding box center [241, 65] width 2 height 7
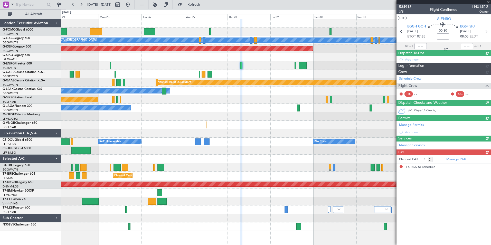
click at [403, 12] on mat-tooltip-component "Trip Number" at bounding box center [404, 17] width 25 height 14
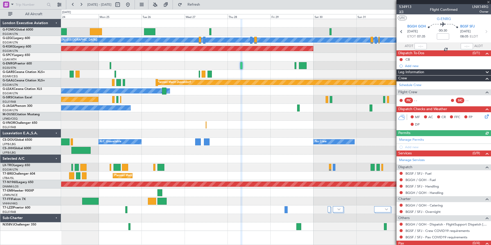
click at [401, 12] on span "3/5" at bounding box center [405, 12] width 12 height 4
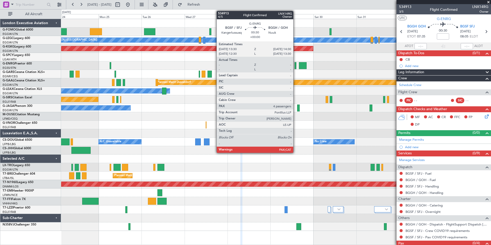
click at [296, 65] on div at bounding box center [296, 65] width 2 height 7
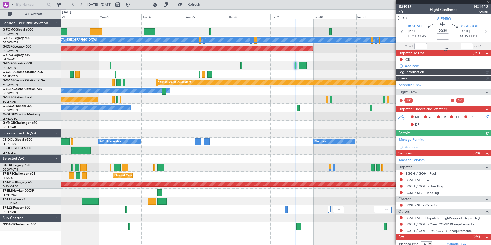
click at [403, 11] on span "4/5" at bounding box center [405, 12] width 12 height 4
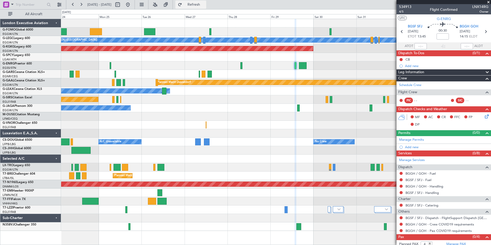
click at [202, 6] on span "Refresh" at bounding box center [194, 5] width 22 height 4
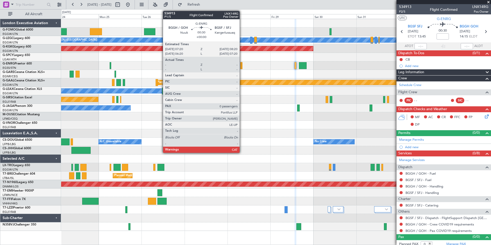
click at [242, 66] on div at bounding box center [241, 65] width 2 height 7
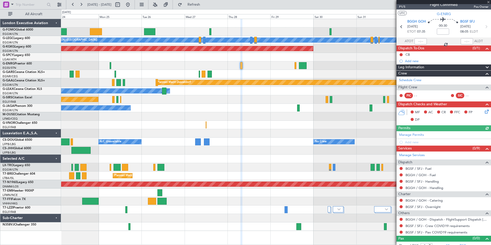
scroll to position [10, 0]
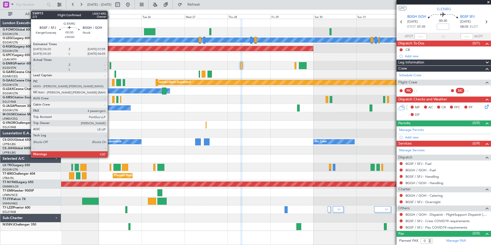
click at [110, 66] on div at bounding box center [111, 65] width 2 height 7
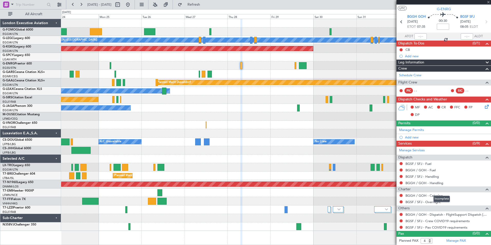
scroll to position [0, 0]
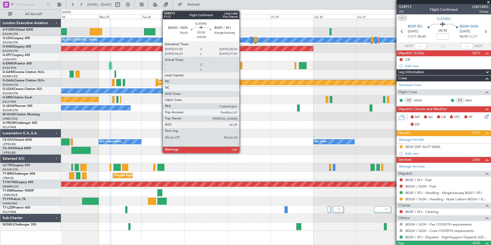
click at [242, 67] on div at bounding box center [241, 65] width 2 height 7
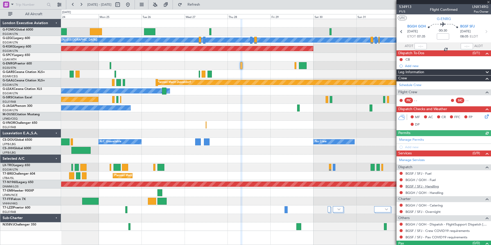
click at [429, 186] on link "BGSF / SFJ - Handling" at bounding box center [421, 186] width 33 height 4
click at [417, 186] on link "BGSF / SFJ - Handling" at bounding box center [421, 186] width 33 height 4
click at [418, 185] on mat-tooltip-component "BGGH / GOH - Fuel" at bounding box center [420, 189] width 35 height 14
click at [437, 187] on link "BGSF / SFJ - Handling" at bounding box center [421, 186] width 33 height 4
click at [411, 193] on link "BGGH / GOH - Handling" at bounding box center [424, 193] width 38 height 4
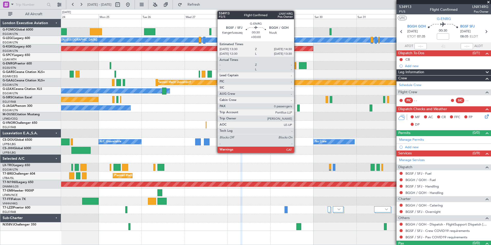
click at [296, 65] on div at bounding box center [296, 65] width 2 height 7
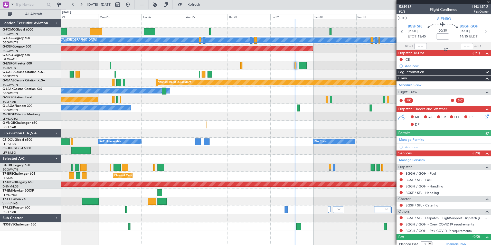
click at [435, 186] on link "BGGH / GOH - Handling" at bounding box center [424, 186] width 38 height 4
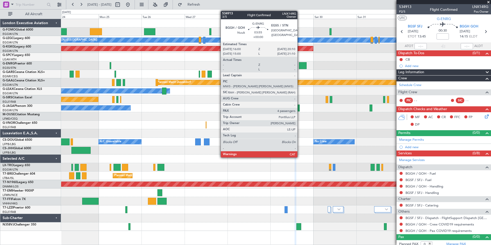
click at [301, 64] on div at bounding box center [303, 65] width 8 height 7
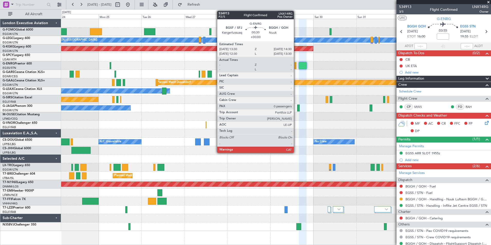
click at [296, 67] on div at bounding box center [296, 65] width 2 height 7
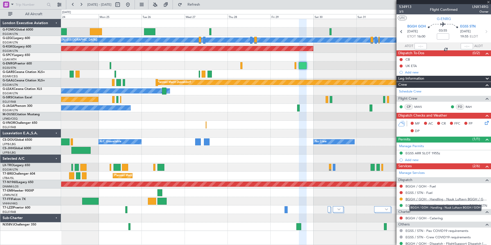
type input "0"
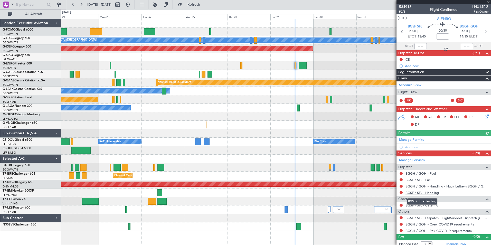
click at [429, 191] on link "BGSF / SFJ - Handling" at bounding box center [421, 193] width 33 height 4
click at [132, 3] on button at bounding box center [128, 5] width 8 height 8
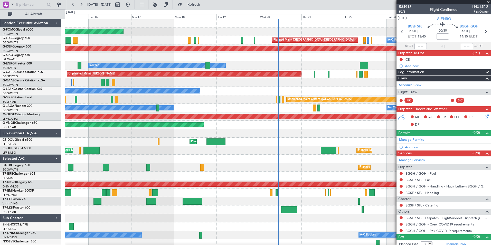
click at [166, 112] on div "Planned Maint Windsor Locks (Bradley Intl) A/C Unavailable London (Luton) Plann…" at bounding box center [278, 133] width 426 height 229
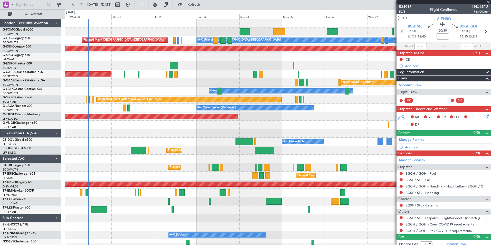
click at [119, 120] on div "A/C Unavailable London (Luton) Planned Maint London (Luton) AOG Maint Istanbul …" at bounding box center [278, 133] width 426 height 229
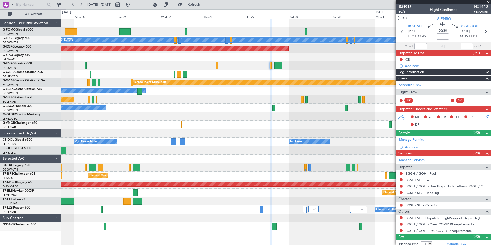
click at [344, 89] on div "A/C Unavailable London (Luton) Planned Maint London (Luton) AOG Maint Istanbul …" at bounding box center [276, 125] width 430 height 212
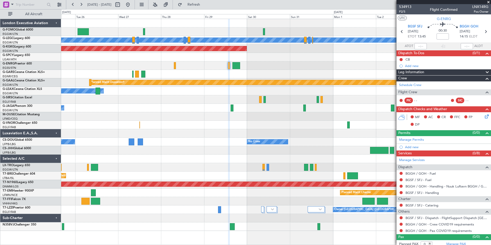
click at [177, 102] on div "A/C Unavailable London (Luton) AOG Maint Istanbul (Ataturk) Planned Maint Dusse…" at bounding box center [276, 125] width 430 height 212
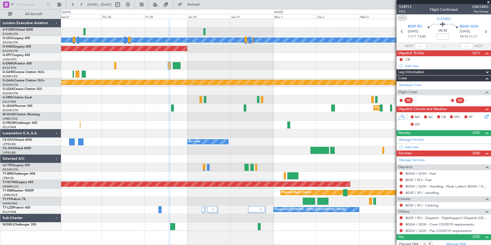
click at [108, 98] on div "A/C Unavailable London (Luton) AOG Maint Istanbul (Ataturk) Planned Maint Dusse…" at bounding box center [276, 125] width 430 height 212
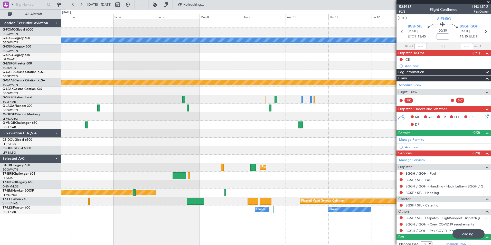
click at [99, 101] on div "A/C Unavailable London (Luton) Planned Maint Dusseldorf Planned Maint London (L…" at bounding box center [276, 116] width 430 height 195
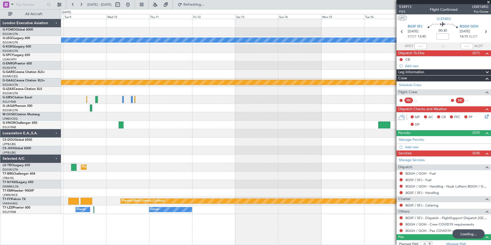
click at [64, 95] on div "A/C Unavailable London (Luton) Planned Maint Dusseldorf Planned Maint Dusseldor…" at bounding box center [276, 116] width 430 height 195
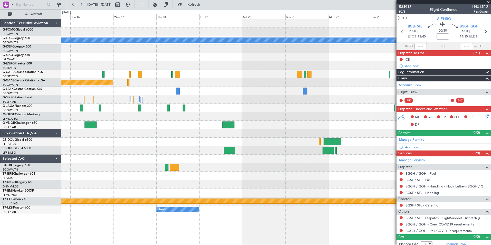
click at [106, 101] on div "A/C Unavailable London (Luton) Planned Maint Dusseldorf Planned Maint Geneva (C…" at bounding box center [276, 116] width 430 height 195
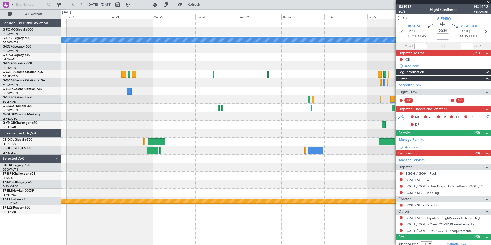
click at [56, 103] on div "A/C Unavailable London (Luton) Planned Maint Geneva (Cointrin) Owner London Exe…" at bounding box center [245, 127] width 491 height 236
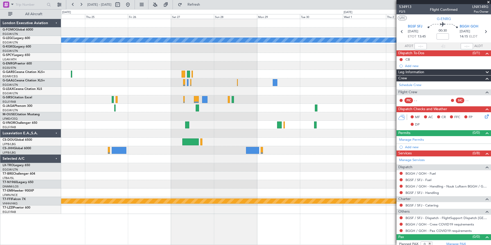
click at [11, 103] on div "A/C Unavailable London (Luton) Planned Maint Geneva (Cointrin) London Executive…" at bounding box center [245, 127] width 491 height 236
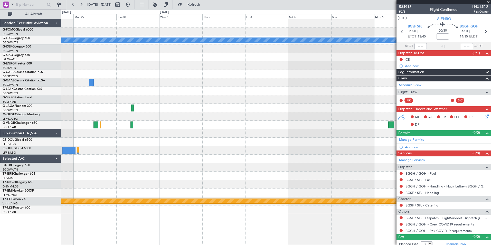
click at [48, 91] on div "A/C Unavailable London (Luton) Planned Maint Geneva (Cointrin) London Executive…" at bounding box center [245, 127] width 491 height 236
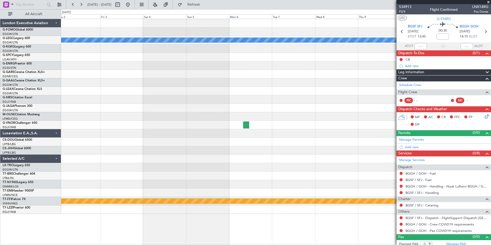
click at [0, 96] on html "12 Sep 2025 - 22 Sep 2025 Refresh Quick Links All Aircraft A/C Unavailable Lond…" at bounding box center [245, 122] width 491 height 245
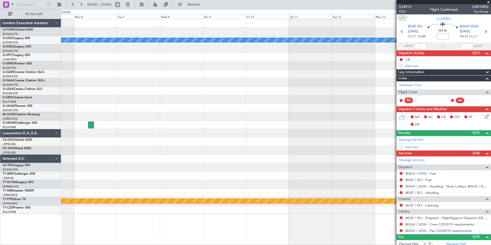
click at [14, 88] on div "A/C Unavailable London (Luton) Planned Maint Geneva (Cointrin) London Executive…" at bounding box center [245, 127] width 491 height 236
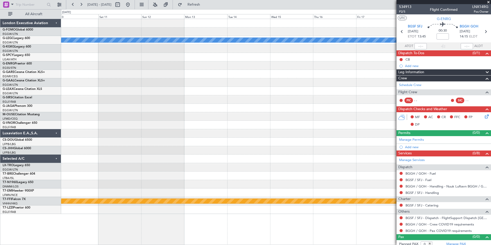
click at [72, 86] on div "A/C Unavailable [GEOGRAPHIC_DATA] ([GEOGRAPHIC_DATA]) Planned Maint Geneva ([GE…" at bounding box center [276, 116] width 430 height 195
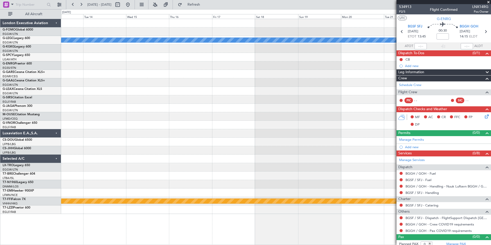
click at [109, 90] on div "A/C Unavailable [GEOGRAPHIC_DATA] ([GEOGRAPHIC_DATA]) Planned Maint Geneva ([GE…" at bounding box center [276, 116] width 430 height 195
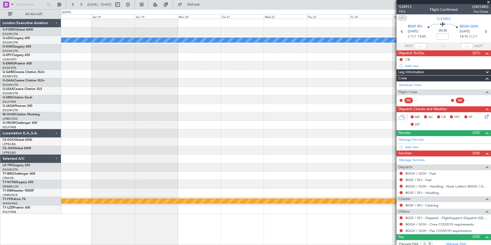
click at [104, 90] on div "A/C Unavailable [GEOGRAPHIC_DATA] ([GEOGRAPHIC_DATA]) Planned Maint Geneva ([GE…" at bounding box center [276, 116] width 430 height 195
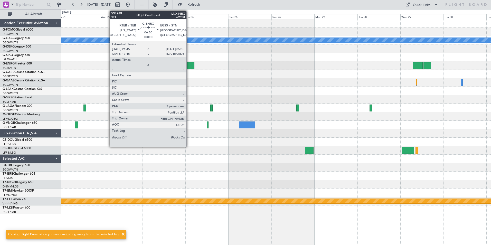
click at [189, 64] on div at bounding box center [187, 65] width 13 height 7
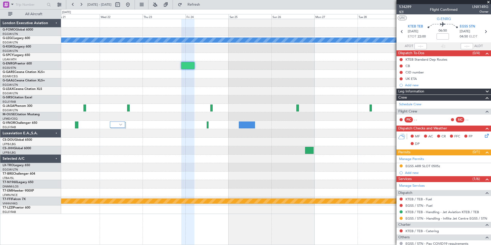
click at [401, 12] on span "4/4" at bounding box center [405, 12] width 12 height 4
click at [206, 1] on button "Refresh" at bounding box center [190, 5] width 31 height 8
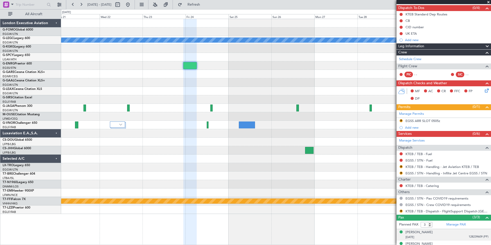
scroll to position [64, 0]
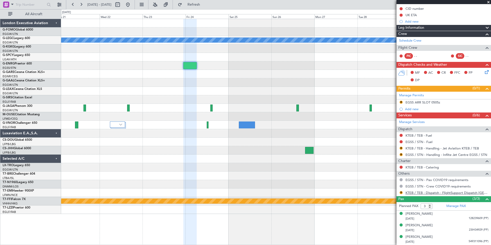
click at [424, 193] on link "KTEB / TEB - Dispatch - FlightSupport Dispatch [GEOGRAPHIC_DATA]" at bounding box center [446, 193] width 83 height 4
click at [132, 3] on button at bounding box center [128, 5] width 8 height 8
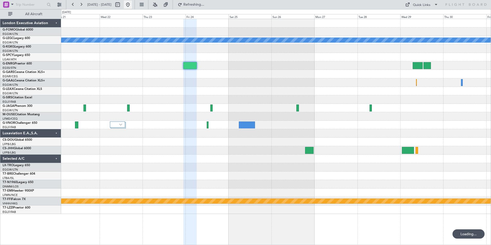
scroll to position [0, 0]
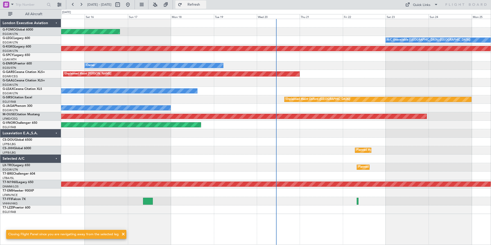
drag, startPoint x: 213, startPoint y: 6, endPoint x: 219, endPoint y: 8, distance: 6.1
click at [205, 6] on span "Refresh" at bounding box center [194, 5] width 22 height 4
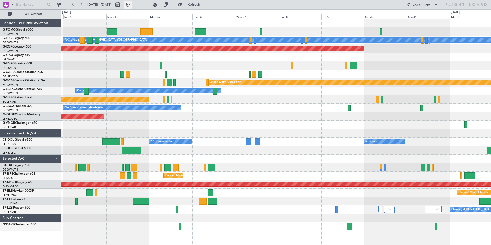
click at [132, 3] on button at bounding box center [128, 5] width 8 height 8
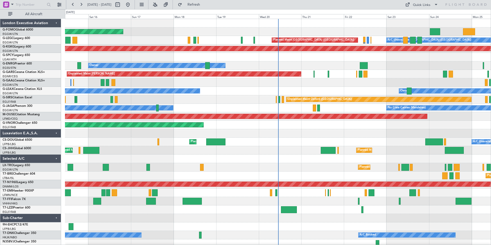
click at [316, 112] on div "Planned Maint Windsor Locks (Bradley Intl) A/C Unavailable London (Luton) Plann…" at bounding box center [278, 133] width 426 height 229
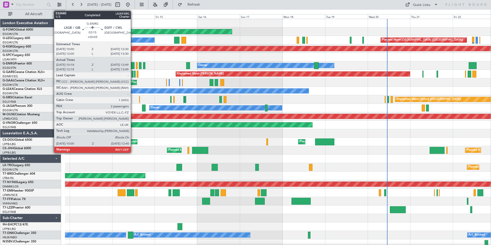
click at [133, 66] on div at bounding box center [132, 65] width 5 height 7
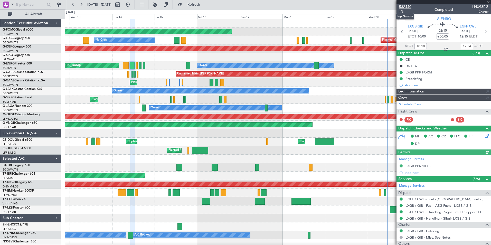
click at [407, 7] on span "532440" at bounding box center [405, 6] width 12 height 5
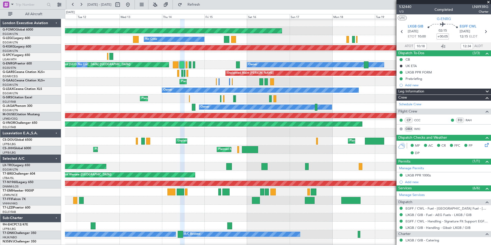
scroll to position [3, 0]
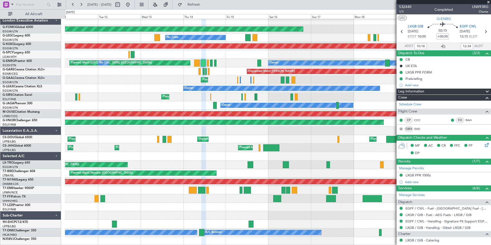
click at [279, 78] on div "Planned Maint Windsor Locks (Bradley Intl) Planned Maint London (Luton) No Crew…" at bounding box center [278, 130] width 426 height 229
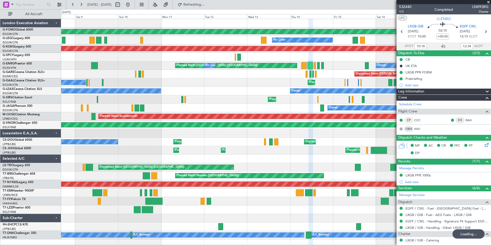
click at [302, 157] on div "Planned Maint Windsor Locks (Bradley Intl) No Crew Planned Maint London (Luton)…" at bounding box center [276, 129] width 430 height 220
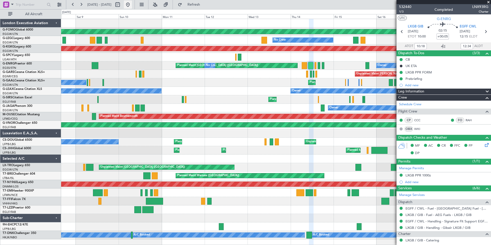
click at [132, 4] on button at bounding box center [128, 5] width 8 height 8
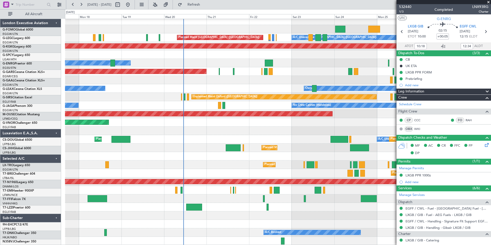
scroll to position [3, 0]
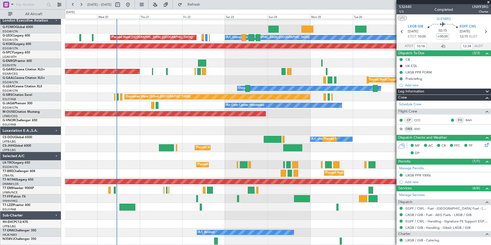
click at [143, 41] on div "Planned Maint Windsor Locks (Bradley Intl) Planned Maint London (Luton) A/C Una…" at bounding box center [278, 130] width 426 height 229
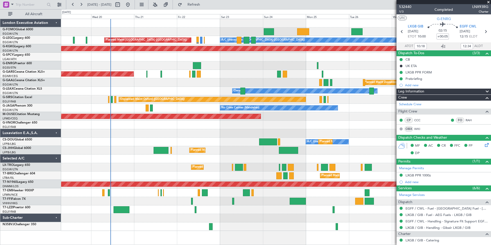
scroll to position [0, 0]
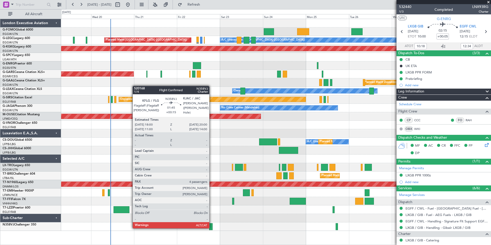
click at [212, 228] on div at bounding box center [211, 226] width 4 height 7
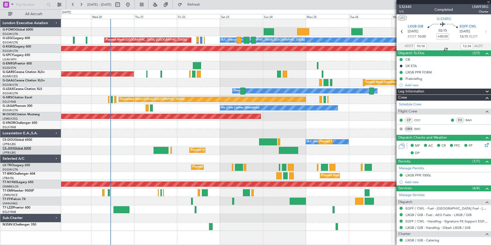
type input "+00:15"
type input "4"
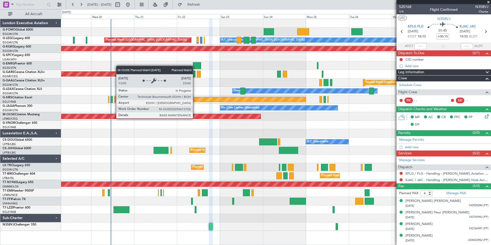
click at [202, 120] on div "Planned Maint Bournemouth" at bounding box center [276, 116] width 430 height 8
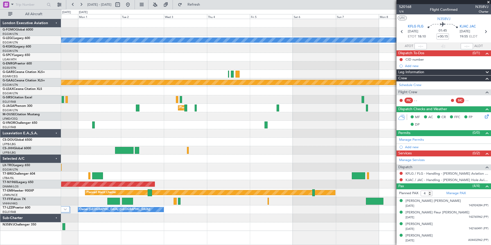
click at [88, 201] on div "A/C Unavailable London (Luton) AOG Maint Istanbul (Ataturk) Planned Maint Dusse…" at bounding box center [276, 132] width 430 height 226
click at [338, 225] on div at bounding box center [276, 226] width 430 height 8
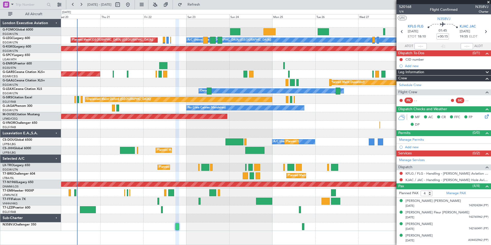
click at [217, 213] on div "A/C Unavailable London (Luton) Planned Maint London (Luton) AOG Maint Istanbul …" at bounding box center [276, 125] width 430 height 212
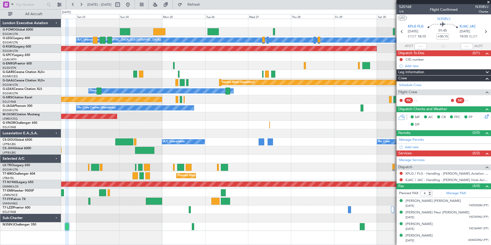
click at [184, 221] on div "A/C Unavailable London (Luton) Planned Maint London (Luton) AOG Maint Istanbul …" at bounding box center [276, 125] width 430 height 212
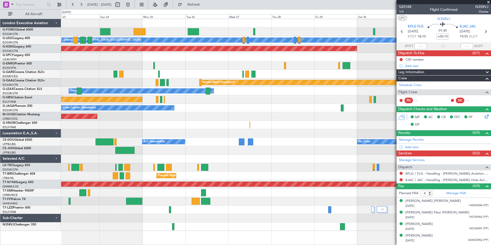
click at [178, 78] on div "A/C Unavailable London (Luton) Planned Maint London (Luton) AOG Maint Istanbul …" at bounding box center [276, 125] width 430 height 212
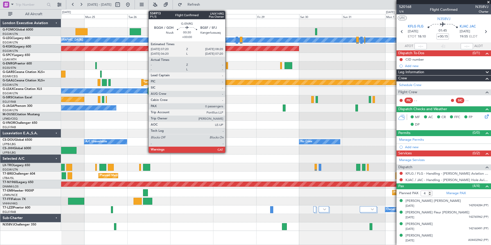
click at [227, 65] on div at bounding box center [227, 65] width 2 height 7
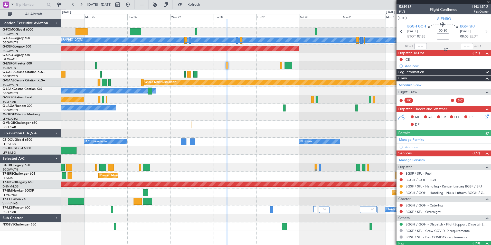
click at [413, 85] on link "Schedule Crew" at bounding box center [410, 85] width 22 height 5
click at [132, 5] on button at bounding box center [128, 5] width 8 height 8
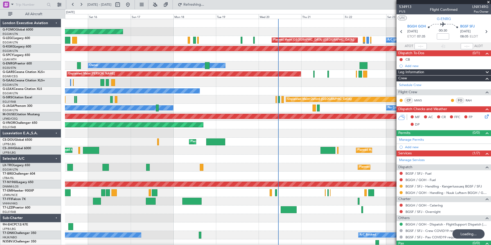
click at [114, 154] on div "Planned Maint London (Luton) Planned Maint Paris (Le Bourget)" at bounding box center [278, 150] width 426 height 8
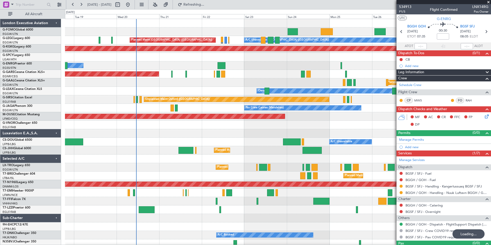
click at [175, 170] on div "Planned Maint Windsor Locks (Bradley Intl) A/C Unavailable London (Luton) Plann…" at bounding box center [278, 133] width 426 height 229
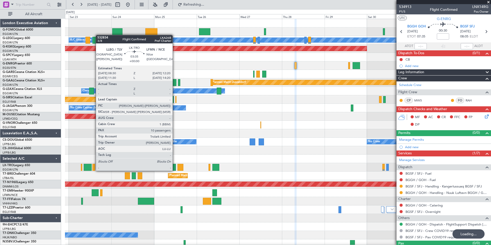
click at [137, 160] on div "A/C Unavailable London (Luton) Planned Maint London (Luton) AOG Maint Istanbul …" at bounding box center [278, 133] width 426 height 229
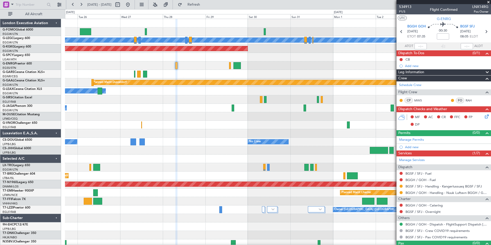
click at [150, 165] on div "A/C Unavailable London (Luton) AOG Maint Istanbul (Ataturk) Planned Maint Dusse…" at bounding box center [278, 133] width 426 height 229
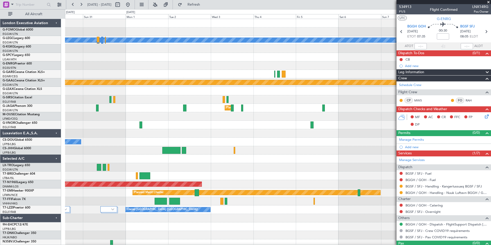
click at [105, 182] on div "A/C Unavailable London (Luton) AOG Maint Istanbul (Ataturk) Planned Maint Dusse…" at bounding box center [278, 133] width 426 height 229
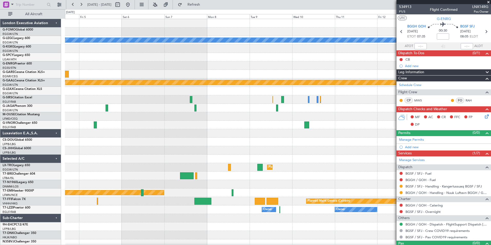
click at [149, 164] on div "A/C Unavailable London (Luton) Planned Maint Dusseldorf Planned Maint London (L…" at bounding box center [278, 133] width 426 height 229
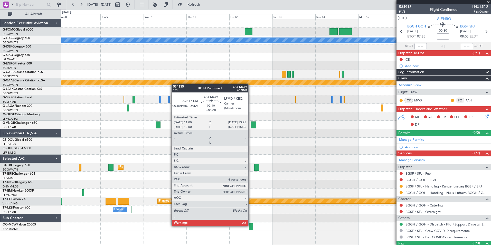
click at [251, 225] on div at bounding box center [251, 226] width 4 height 7
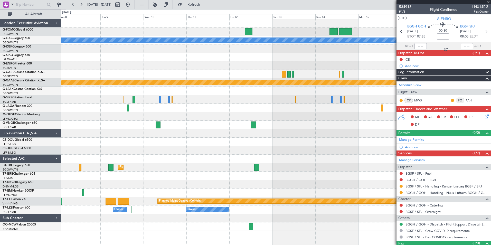
type input "4"
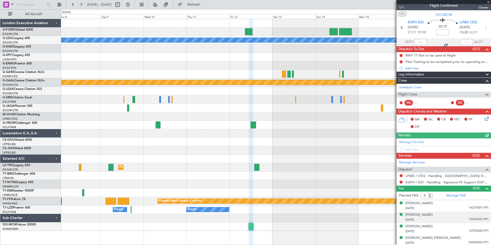
scroll to position [5, 0]
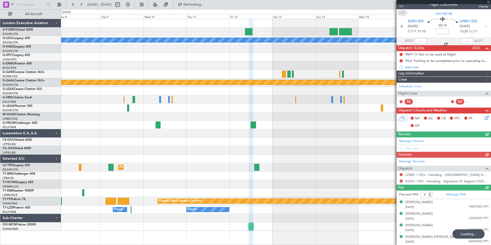
click at [262, 89] on div at bounding box center [276, 91] width 430 height 8
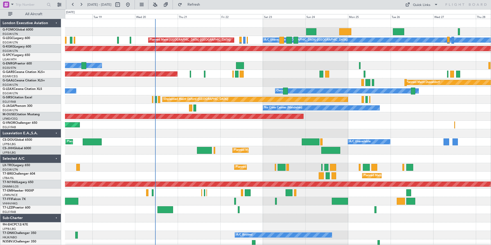
click at [190, 91] on div "Planned Maint Windsor Locks ([PERSON_NAME] Intl) A/C Unavailable [GEOGRAPHIC_DA…" at bounding box center [278, 133] width 426 height 229
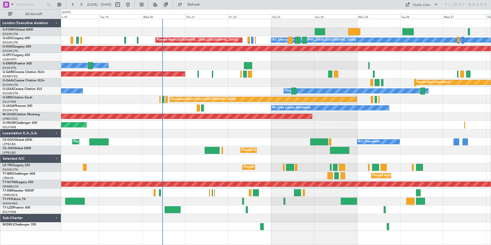
click at [165, 63] on div "Owner" at bounding box center [276, 65] width 430 height 8
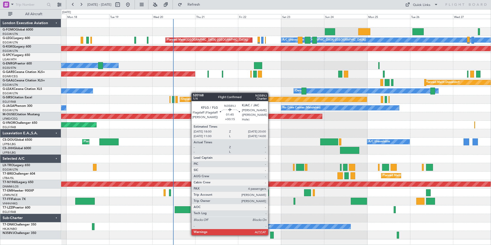
click at [270, 235] on div at bounding box center [272, 235] width 4 height 7
